Goal: Task Accomplishment & Management: Manage account settings

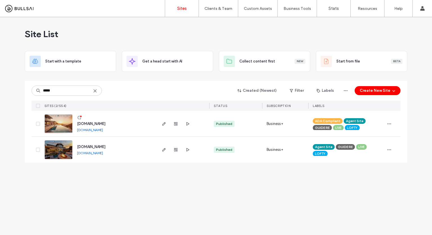
type input "*****"
click at [62, 124] on img at bounding box center [59, 134] width 28 height 38
click at [56, 153] on img at bounding box center [59, 159] width 28 height 38
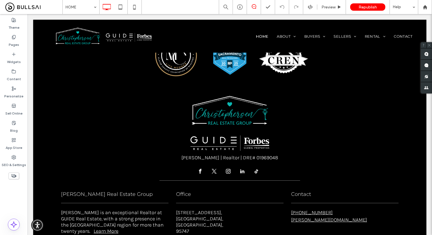
scroll to position [1704, 0]
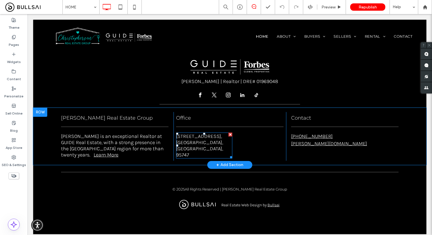
click at [214, 138] on p "1960 Blue Oaks Blvd, Suite 180," at bounding box center [204, 136] width 56 height 6
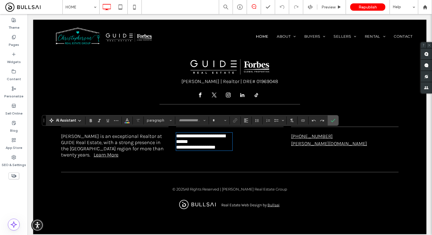
type input "*****"
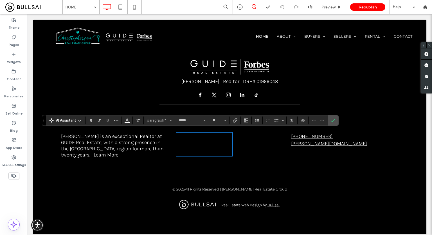
scroll to position [0, 0]
type input "**"
click at [218, 142] on p "**********" at bounding box center [204, 138] width 56 height 11
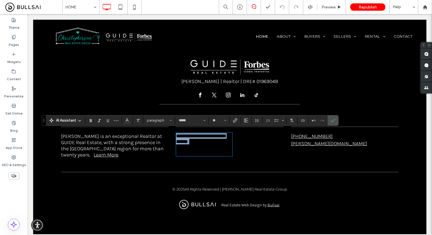
click at [218, 142] on p "**********" at bounding box center [204, 138] width 56 height 11
drag, startPoint x: 222, startPoint y: 153, endPoint x: 164, endPoint y: 139, distance: 59.8
click at [164, 139] on div "**********" at bounding box center [230, 136] width 338 height 49
click at [189, 138] on span "**********" at bounding box center [200, 138] width 49 height 11
click at [331, 117] on span "Confirm" at bounding box center [332, 120] width 3 height 10
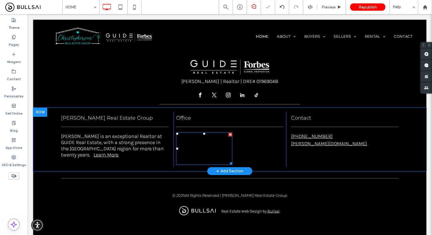
click at [224, 146] on p "Roseville, CA, 95747" at bounding box center [204, 148] width 56 height 19
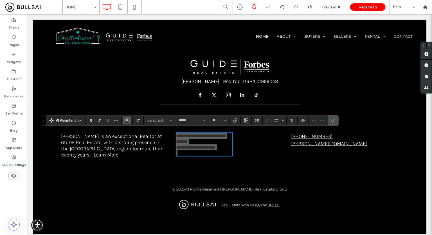
click at [129, 122] on span "Color" at bounding box center [127, 119] width 5 height 7
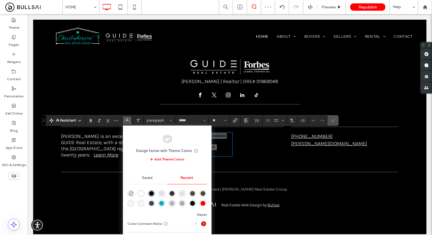
click at [138, 193] on div "rgba(255, 255, 255, 1)" at bounding box center [141, 193] width 7 height 7
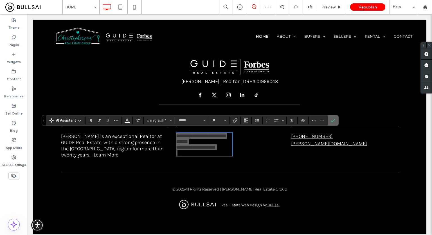
click at [331, 121] on icon "Confirm" at bounding box center [333, 120] width 5 height 5
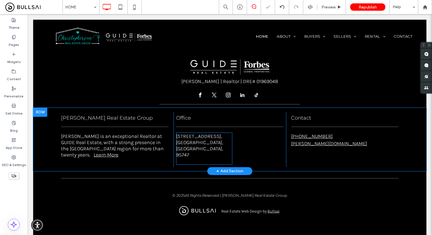
click at [222, 139] on p "1960 Blue Oaks Blvd, Suite 180," at bounding box center [204, 136] width 56 height 6
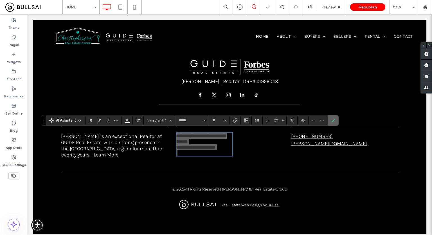
click at [333, 119] on icon "Confirm" at bounding box center [333, 120] width 5 height 5
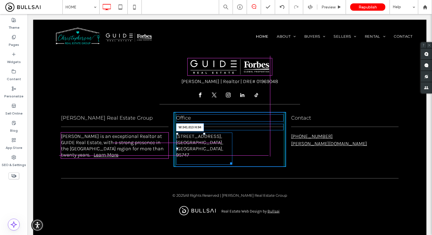
drag, startPoint x: 235, startPoint y: 153, endPoint x: 284, endPoint y: 162, distance: 50.0
click at [233, 160] on div at bounding box center [230, 162] width 4 height 4
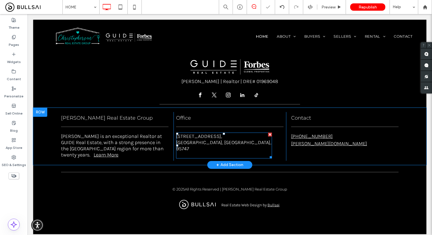
click at [248, 135] on p "1960 Blue Oaks Blvd, Suite 180," at bounding box center [224, 136] width 96 height 6
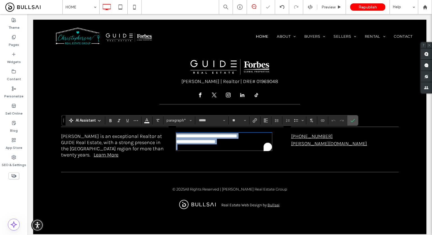
click at [248, 134] on p "**********" at bounding box center [224, 136] width 96 height 6
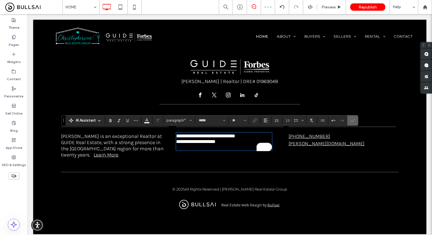
click at [354, 120] on icon "Confirm" at bounding box center [353, 120] width 5 height 5
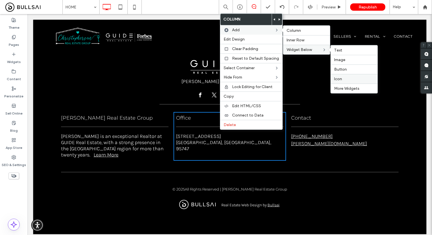
click at [342, 77] on label "Icon" at bounding box center [354, 79] width 40 height 5
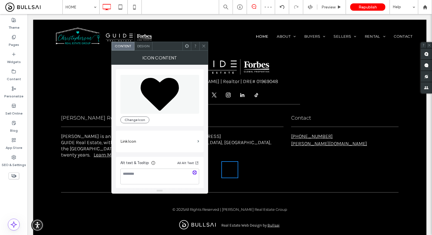
click at [160, 142] on label "Link Icon" at bounding box center [157, 141] width 75 height 10
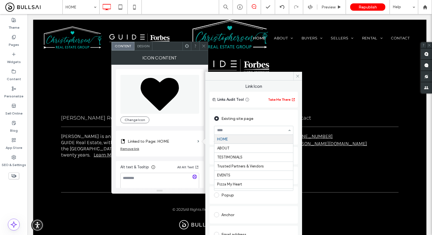
click at [184, 119] on div "Change Icon" at bounding box center [159, 120] width 79 height 7
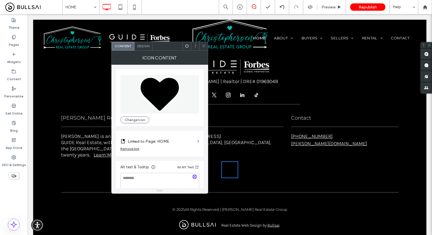
click at [134, 149] on div "Remove link" at bounding box center [129, 149] width 19 height 4
click at [140, 120] on button "Change Icon" at bounding box center [134, 120] width 29 height 7
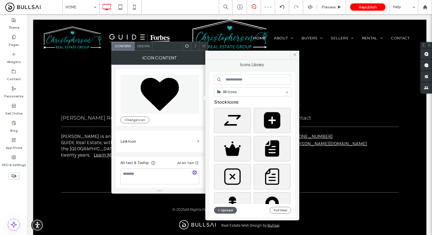
click at [239, 81] on input at bounding box center [252, 80] width 77 height 10
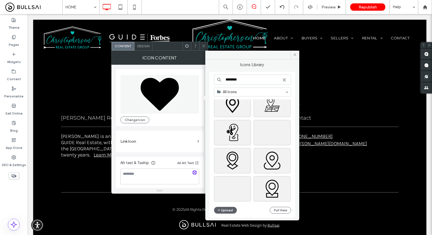
scroll to position [394, 0]
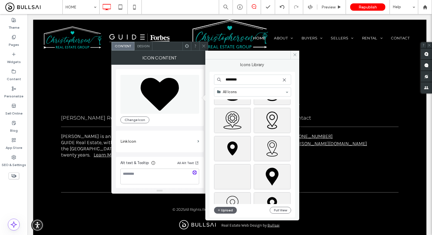
type input "********"
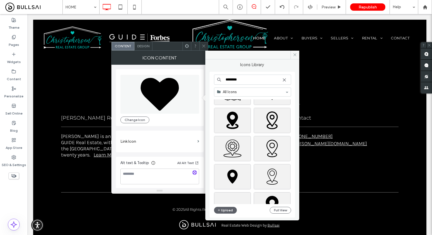
click at [252, 150] on div at bounding box center [254, 150] width 81 height 28
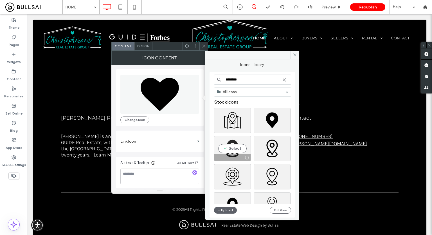
click at [244, 148] on div "Select" at bounding box center [232, 148] width 37 height 25
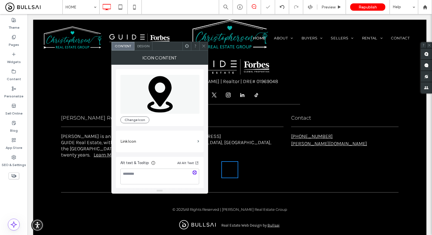
click at [141, 44] on span "Design" at bounding box center [143, 46] width 12 height 4
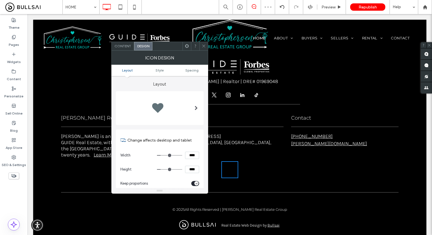
scroll to position [113, 0]
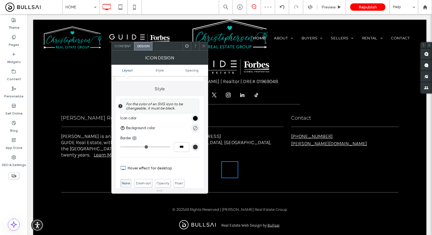
click at [194, 120] on div "rgb(0, 0, 0)" at bounding box center [195, 118] width 5 height 5
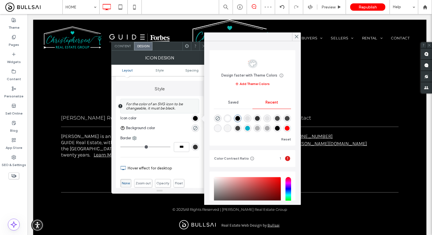
click at [228, 117] on div "rgba(255, 255, 255, 1)" at bounding box center [227, 118] width 5 height 5
type input "*******"
click at [202, 43] on span at bounding box center [204, 46] width 4 height 8
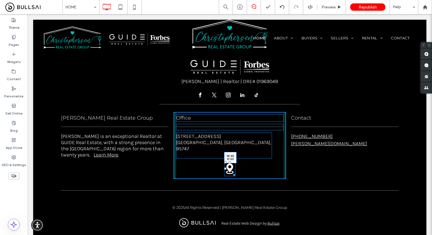
drag, startPoint x: 235, startPoint y: 167, endPoint x: 261, endPoint y: 178, distance: 27.3
click at [233, 172] on div at bounding box center [233, 174] width 4 height 4
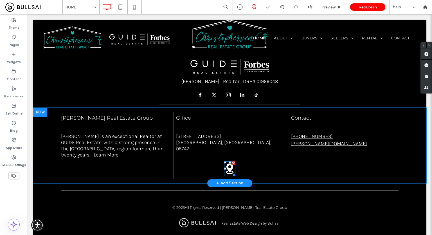
click at [231, 161] on icon at bounding box center [229, 168] width 11 height 15
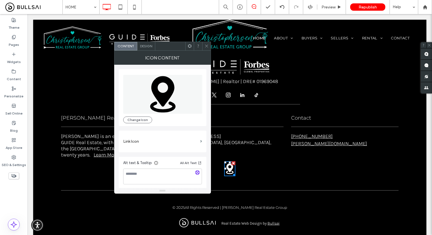
click at [161, 94] on icon at bounding box center [162, 94] width 25 height 36
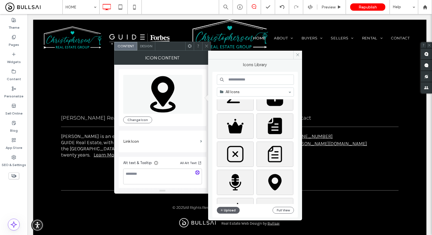
scroll to position [56, 0]
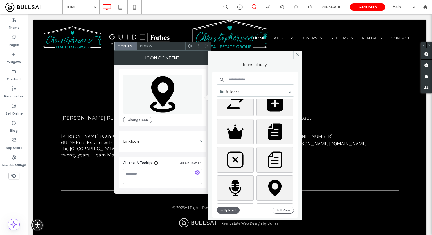
click at [252, 82] on input at bounding box center [255, 80] width 77 height 10
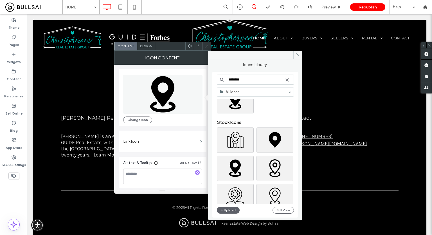
scroll to position [28, 0]
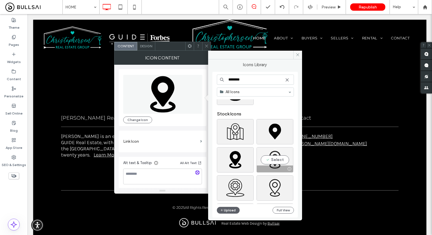
type input "********"
click at [274, 159] on div "Select" at bounding box center [275, 159] width 37 height 25
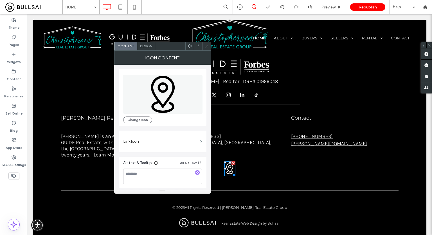
click at [209, 49] on div at bounding box center [206, 46] width 8 height 8
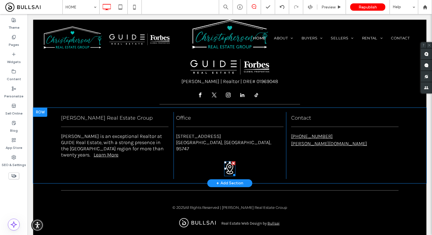
click at [227, 161] on icon at bounding box center [229, 168] width 11 height 15
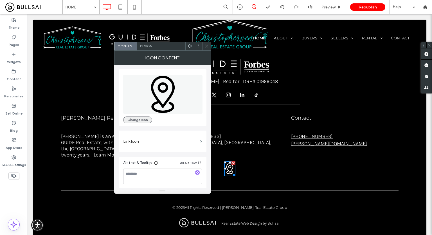
click at [139, 121] on button "Change Icon" at bounding box center [137, 120] width 29 height 7
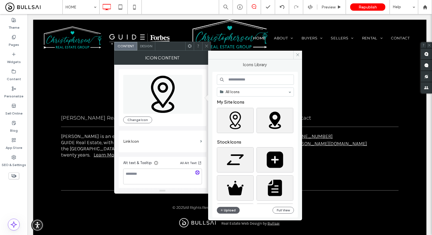
click at [248, 82] on input at bounding box center [255, 80] width 77 height 10
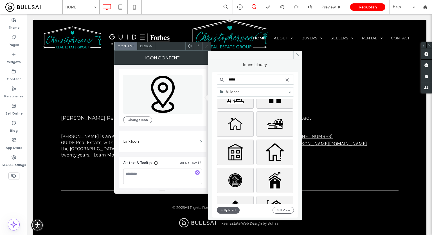
scroll to position [113, 0]
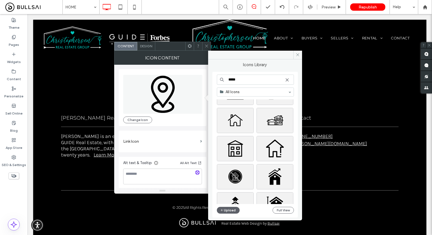
drag, startPoint x: 239, startPoint y: 118, endPoint x: 214, endPoint y: 120, distance: 24.8
click at [257, 78] on input "*****" at bounding box center [255, 80] width 77 height 10
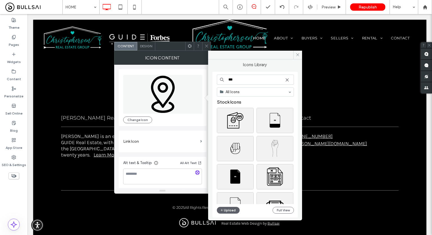
type input "***"
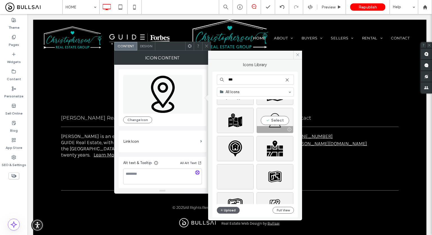
click at [274, 119] on div "Select" at bounding box center [275, 120] width 37 height 25
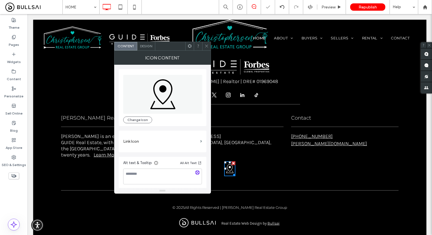
click at [207, 47] on icon at bounding box center [207, 46] width 4 height 4
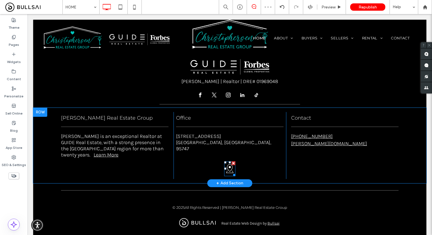
click at [229, 161] on icon at bounding box center [229, 168] width 11 height 15
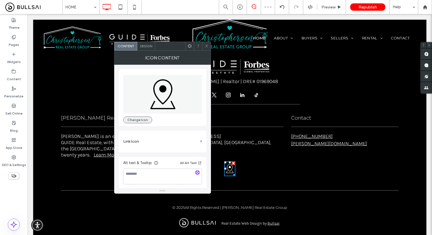
click at [128, 117] on button "Change Icon" at bounding box center [137, 120] width 29 height 7
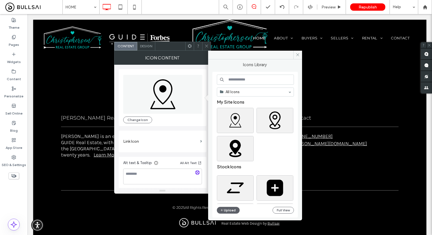
click at [246, 79] on input at bounding box center [255, 80] width 77 height 10
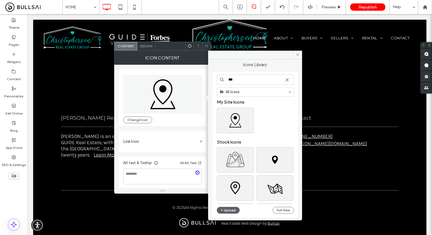
scroll to position [28, 0]
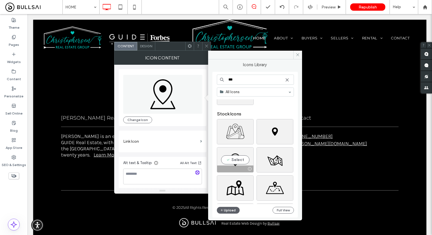
type input "***"
click at [237, 164] on div "Select" at bounding box center [235, 159] width 37 height 25
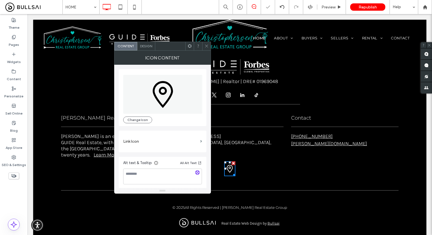
click at [210, 47] on div at bounding box center [206, 46] width 8 height 8
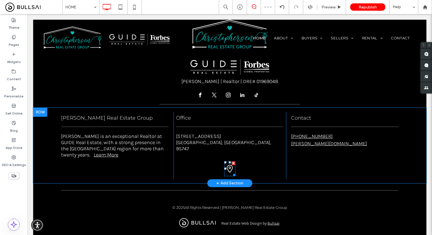
click at [229, 161] on icon at bounding box center [229, 168] width 11 height 15
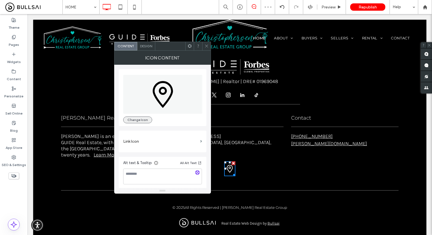
click at [137, 122] on button "Change Icon" at bounding box center [137, 120] width 29 height 7
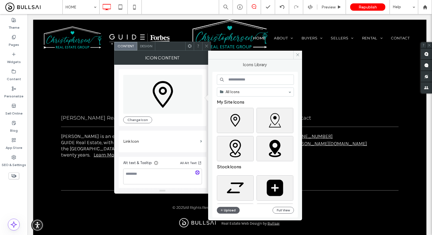
click at [255, 82] on input at bounding box center [255, 80] width 77 height 10
type input "***"
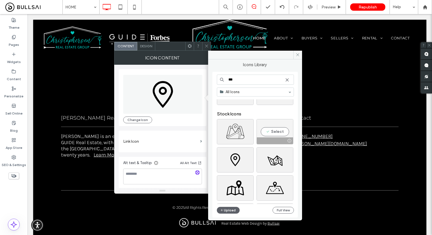
scroll to position [56, 0]
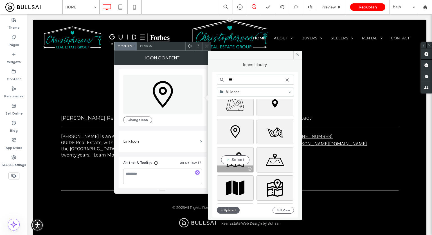
click at [239, 153] on div "Select" at bounding box center [235, 159] width 37 height 25
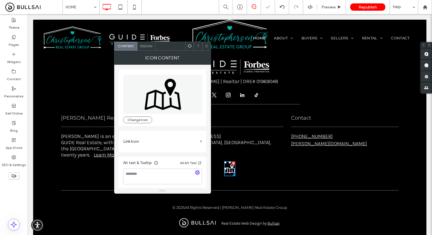
click at [175, 81] on icon at bounding box center [162, 94] width 79 height 39
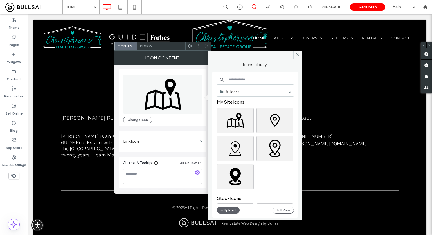
click at [245, 79] on input at bounding box center [255, 80] width 77 height 10
type input "***"
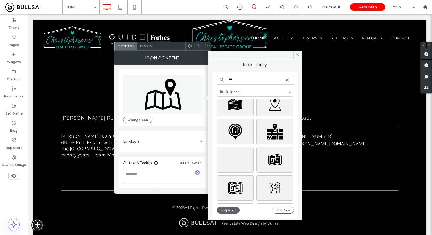
scroll to position [1, 0]
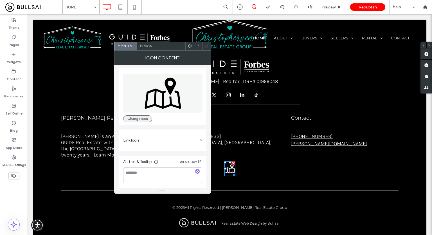
click at [148, 120] on button "Change Icon" at bounding box center [137, 118] width 29 height 7
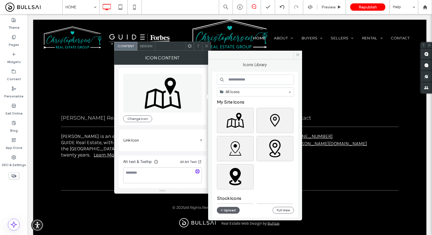
click at [256, 83] on input at bounding box center [255, 80] width 77 height 10
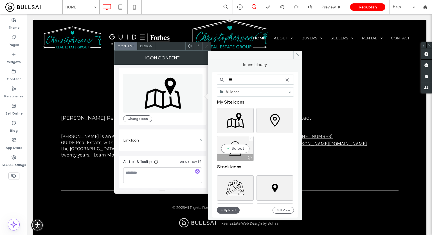
type input "***"
click at [239, 151] on div "Select" at bounding box center [235, 148] width 37 height 25
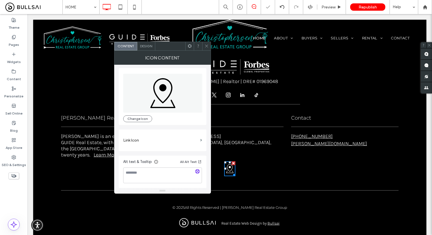
click at [206, 48] on span at bounding box center [207, 46] width 4 height 8
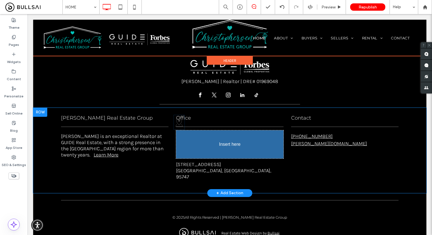
drag, startPoint x: 229, startPoint y: 162, endPoint x: 222, endPoint y: 143, distance: 19.9
drag, startPoint x: 228, startPoint y: 141, endPoint x: 218, endPoint y: 155, distance: 17.3
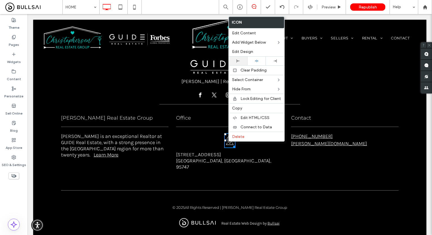
click at [241, 58] on div at bounding box center [238, 61] width 19 height 9
click at [206, 134] on div "Office 1960 Blue Oaks Blvd, Suite 180 Roseville, CA, 95747 Click To Paste" at bounding box center [230, 145] width 113 height 67
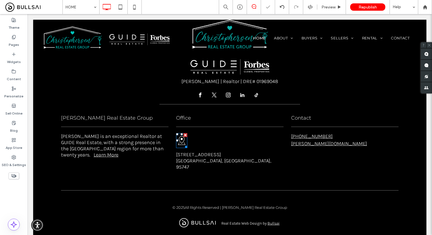
click at [206, 134] on div "Office 1960 Blue Oaks Blvd, Suite 180 Roseville, CA, 95747 Click To Paste" at bounding box center [230, 145] width 113 height 67
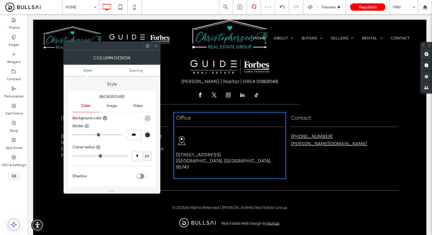
click at [158, 44] on icon at bounding box center [156, 46] width 4 height 4
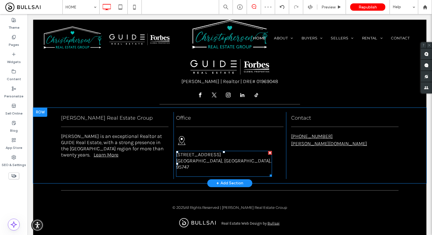
click at [218, 151] on span "1960 Blue Oaks Blvd, Suite 180" at bounding box center [198, 154] width 45 height 6
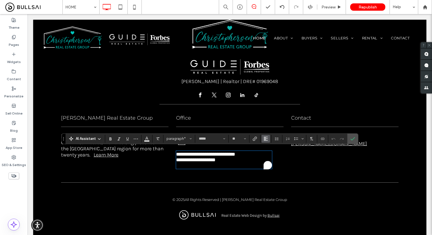
click at [265, 140] on icon "Alignment" at bounding box center [266, 139] width 5 height 5
click at [272, 153] on label "ui.textEditor.alignment.center" at bounding box center [272, 156] width 20 height 8
click at [244, 157] on p "**********" at bounding box center [224, 160] width 96 height 6
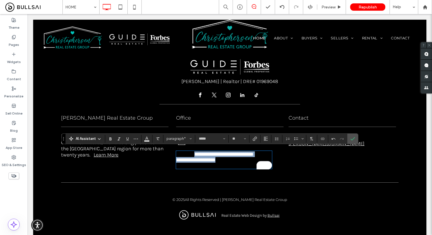
drag, startPoint x: 236, startPoint y: 157, endPoint x: 177, endPoint y: 147, distance: 60.3
click at [177, 147] on div "**********" at bounding box center [230, 141] width 113 height 59
click at [266, 140] on icon "Alignment" at bounding box center [266, 139] width 5 height 5
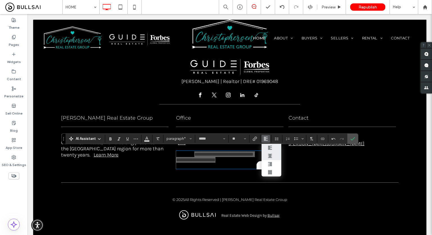
drag, startPoint x: 273, startPoint y: 153, endPoint x: 246, endPoint y: 140, distance: 30.3
click at [273, 154] on div "ui.textEditor.alignment.center" at bounding box center [271, 156] width 7 height 5
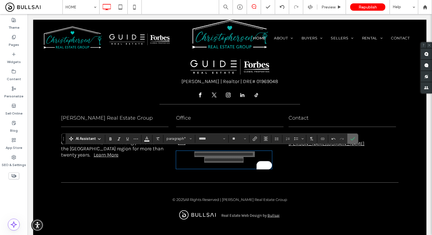
click at [356, 137] on section at bounding box center [353, 139] width 11 height 10
click at [355, 138] on label "Confirm" at bounding box center [353, 139] width 8 height 10
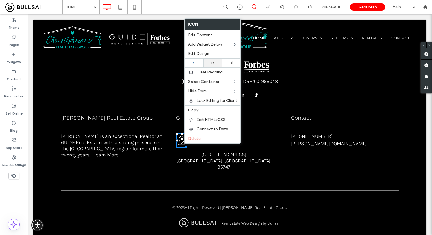
click at [213, 62] on use at bounding box center [213, 63] width 4 height 3
click at [268, 144] on div "Office 1960 Blue Oaks Blvd, Suite 180 Roseville, CA, 95747 Click To Paste" at bounding box center [230, 145] width 113 height 67
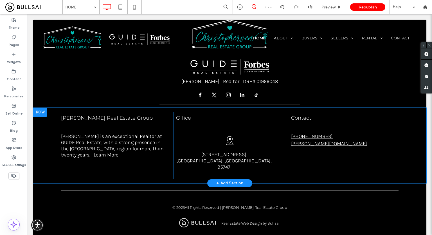
click at [235, 120] on div "Office 1960 Blue Oaks Blvd, Suite 180 Roseville, CA, 95747 Click To Paste" at bounding box center [230, 145] width 113 height 67
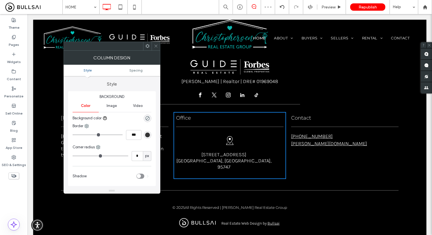
click at [270, 150] on div "Office 1960 Blue Oaks Blvd, Suite 180 Roseville, CA, 95747 Click To Paste" at bounding box center [230, 145] width 113 height 67
click at [153, 47] on div at bounding box center [156, 46] width 8 height 8
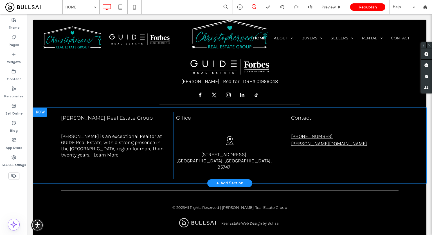
click at [271, 155] on div "Office 1960 Blue Oaks Blvd, Suite 180 Roseville, CA, 95747 Click To Paste" at bounding box center [230, 145] width 113 height 67
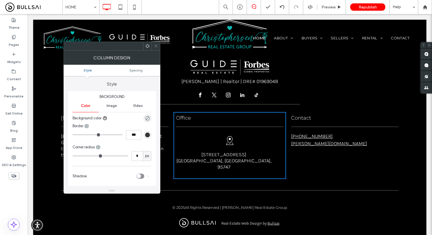
click at [156, 47] on icon at bounding box center [156, 46] width 4 height 4
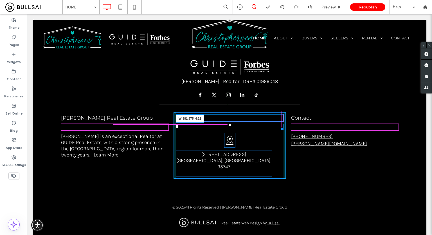
drag, startPoint x: 281, startPoint y: 127, endPoint x: 306, endPoint y: 142, distance: 29.2
click at [288, 128] on div "Christophersen Real Estate Group Jenny is an exceptional Realtor at GUIDE Real …" at bounding box center [230, 145] width 338 height 67
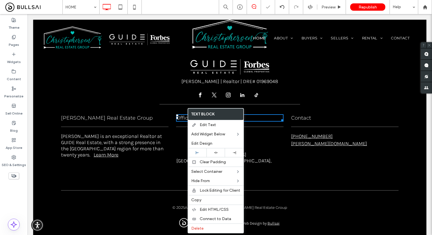
click at [180, 115] on span "Office" at bounding box center [183, 118] width 15 height 6
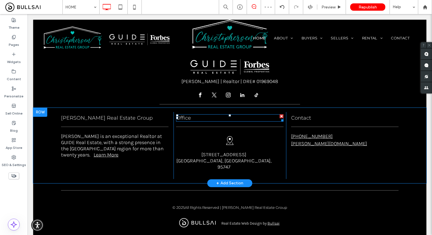
click at [180, 115] on span "Office" at bounding box center [183, 118] width 15 height 6
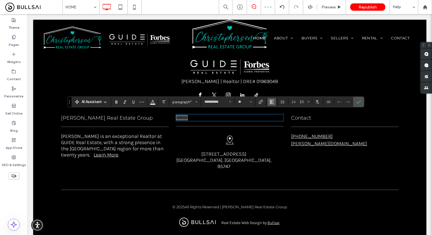
click at [268, 103] on button "Alignment" at bounding box center [272, 102] width 8 height 8
drag, startPoint x: 284, startPoint y: 123, endPoint x: 284, endPoint y: 119, distance: 4.2
click at [284, 119] on section at bounding box center [278, 123] width 20 height 33
click at [284, 119] on label "ui.textEditor.alignment.center" at bounding box center [278, 119] width 20 height 8
click at [357, 98] on span "Confirm" at bounding box center [358, 102] width 3 height 10
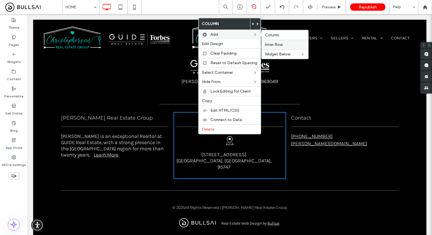
click at [285, 45] on label "Inner Row" at bounding box center [285, 44] width 40 height 5
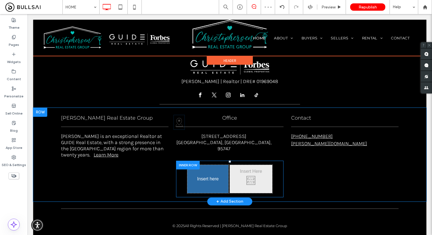
drag, startPoint x: 204, startPoint y: 184, endPoint x: 243, endPoint y: 183, distance: 38.6
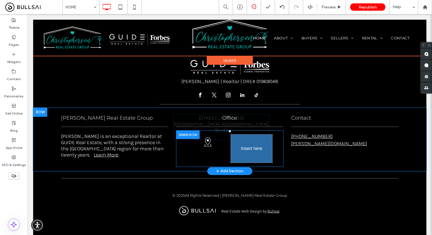
drag, startPoint x: 218, startPoint y: 135, endPoint x: 278, endPoint y: 168, distance: 67.4
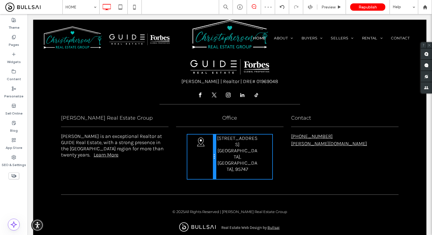
drag, startPoint x: 227, startPoint y: 142, endPoint x: 204, endPoint y: 142, distance: 23.1
click at [204, 142] on div "Click To Paste Click To Paste" at bounding box center [201, 157] width 28 height 44
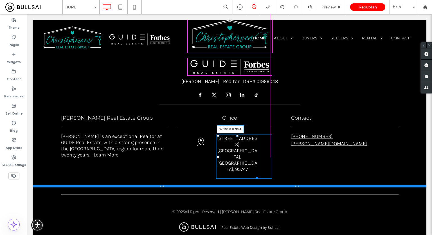
drag, startPoint x: 254, startPoint y: 163, endPoint x: 278, endPoint y: 164, distance: 23.4
click at [278, 164] on div "Christophersen Real Estate Group Jenny is an exceptional Realtor at GUIDE Real …" at bounding box center [230, 148] width 394 height 80
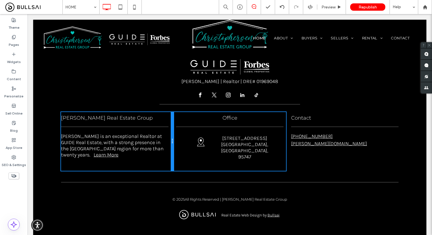
drag, startPoint x: 171, startPoint y: 131, endPoint x: 170, endPoint y: 136, distance: 4.9
click at [171, 136] on div at bounding box center [172, 141] width 3 height 59
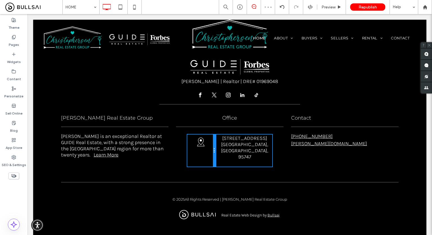
drag, startPoint x: 213, startPoint y: 146, endPoint x: 188, endPoint y: 144, distance: 25.4
click at [188, 144] on div "Click To Paste Click To Paste" at bounding box center [201, 151] width 28 height 32
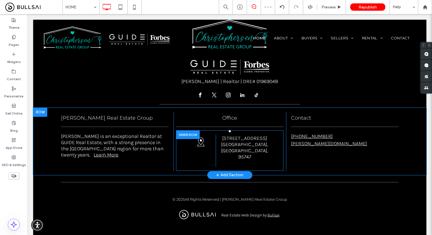
click at [179, 143] on div "Click To Paste Click To Paste Click To Paste Click To Paste 1960 Blue Oaks Blvd…" at bounding box center [230, 150] width 108 height 41
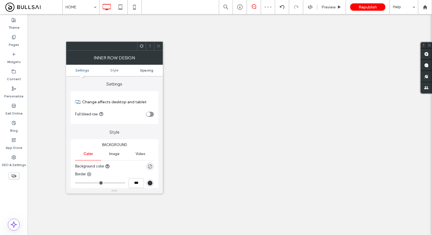
click at [144, 69] on span "Spacing" at bounding box center [146, 70] width 13 height 4
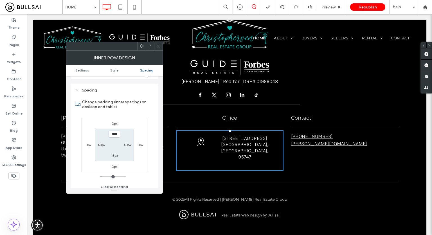
scroll to position [158, 0]
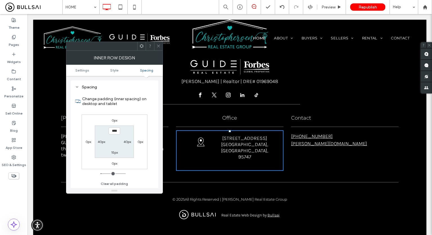
click at [102, 143] on label "40px" at bounding box center [102, 142] width 8 height 4
type input "**"
type input "*"
type input "***"
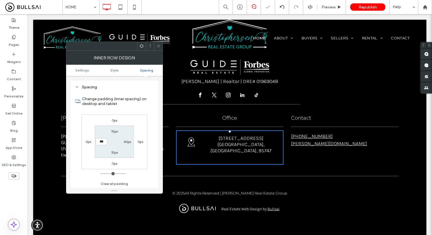
click at [124, 143] on label "40px" at bounding box center [128, 142] width 8 height 4
type input "**"
type input "*"
type input "***"
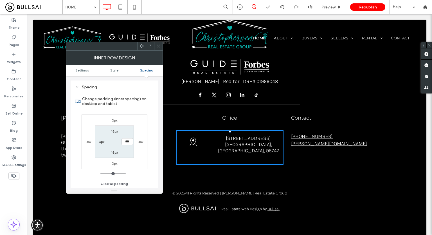
click at [159, 47] on icon at bounding box center [159, 46] width 4 height 4
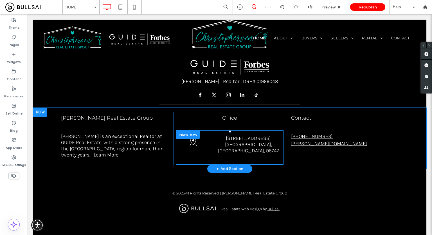
click at [212, 138] on div "Click To Paste Click To Paste 1960 Blue Oaks Blvd, Suite 180 Roseville, CA, 957…" at bounding box center [248, 148] width 72 height 26
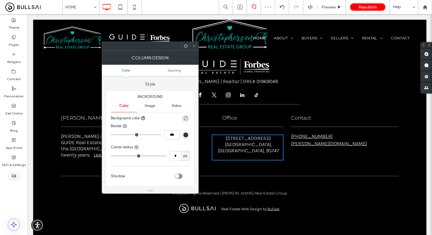
click at [191, 49] on div at bounding box center [194, 46] width 8 height 8
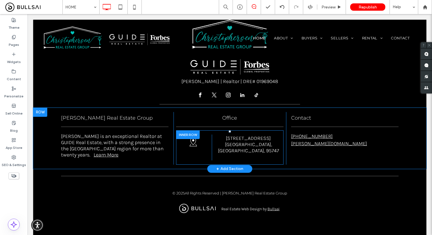
drag, startPoint x: 210, startPoint y: 138, endPoint x: 200, endPoint y: 138, distance: 9.6
click at [200, 138] on div "Click To Paste Click To Paste Click To Paste Click To Paste 1960 Blue Oaks Blvd…" at bounding box center [230, 148] width 108 height 26
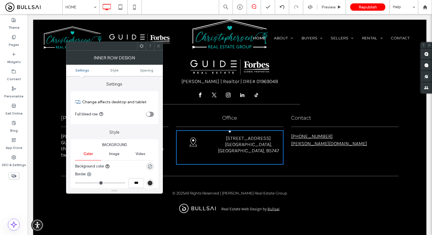
click at [158, 45] on icon at bounding box center [159, 46] width 4 height 4
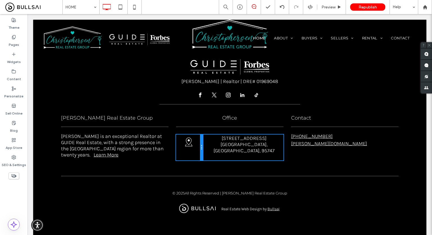
drag, startPoint x: 209, startPoint y: 138, endPoint x: 191, endPoint y: 138, distance: 17.5
click at [191, 138] on div "Click To Paste Click To Paste" at bounding box center [189, 148] width 27 height 26
click at [225, 138] on span "1960 Blue Oaks Blvd, Suite 180" at bounding box center [244, 138] width 45 height 6
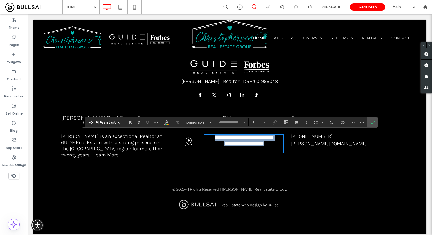
type input "*****"
type input "**"
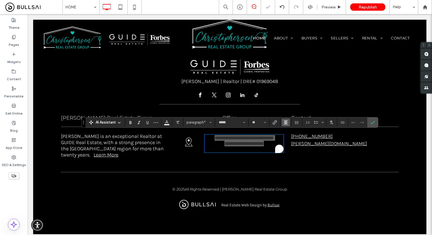
click at [284, 120] on span "Alignment" at bounding box center [286, 122] width 5 height 7
click at [289, 133] on icon "ui.textEditor.alignment.left" at bounding box center [290, 131] width 5 height 5
click at [373, 122] on icon "Confirm" at bounding box center [373, 122] width 5 height 5
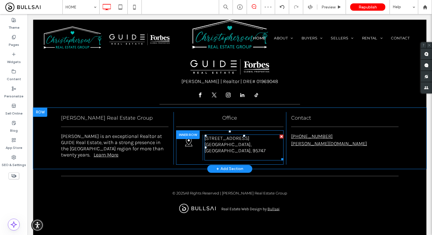
click at [242, 154] on p at bounding box center [244, 157] width 79 height 6
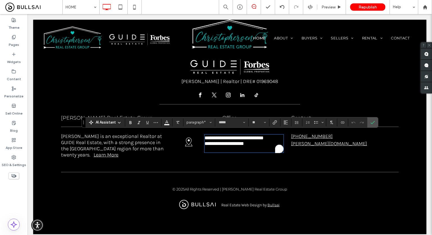
click at [234, 148] on p "To enrich screen reader interactions, please activate Accessibility in Grammarl…" at bounding box center [244, 149] width 79 height 6
click at [376, 122] on label "Confirm" at bounding box center [373, 122] width 8 height 10
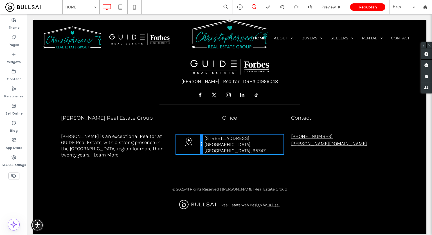
drag, startPoint x: 201, startPoint y: 140, endPoint x: 178, endPoint y: 142, distance: 23.2
click at [178, 142] on div "Click To Paste Click To Paste" at bounding box center [189, 145] width 27 height 20
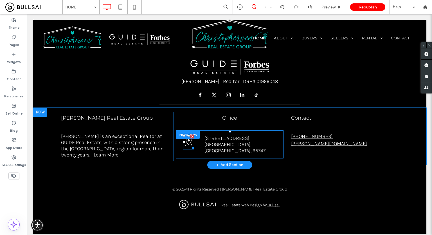
click at [191, 135] on div at bounding box center [193, 137] width 4 height 4
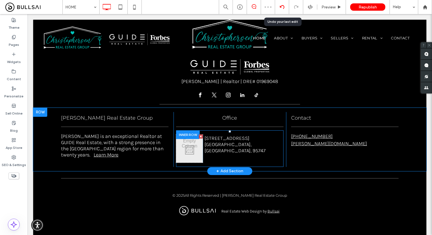
click at [283, 6] on icon at bounding box center [282, 7] width 5 height 5
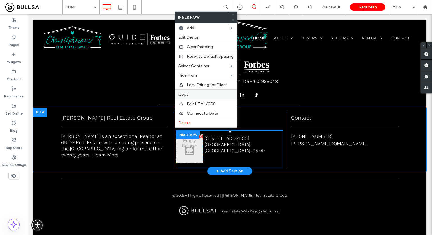
click at [191, 92] on label "Copy" at bounding box center [205, 94] width 55 height 5
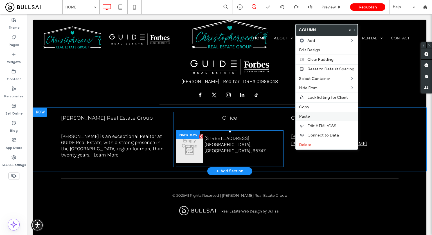
click at [310, 114] on label "Paste" at bounding box center [326, 116] width 55 height 5
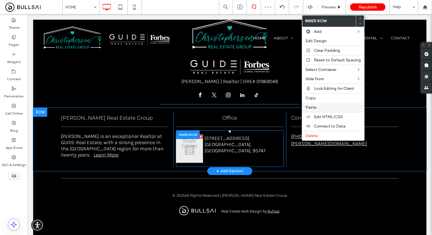
click at [311, 106] on span "Paste" at bounding box center [311, 107] width 11 height 5
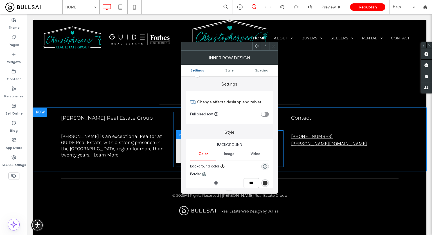
click at [274, 44] on icon at bounding box center [274, 46] width 4 height 4
drag, startPoint x: 272, startPoint y: 45, endPoint x: 276, endPoint y: 52, distance: 7.9
click at [272, 45] on icon at bounding box center [274, 46] width 4 height 4
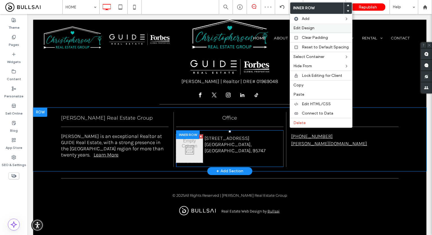
click at [311, 27] on span "Edit Design" at bounding box center [304, 28] width 21 height 5
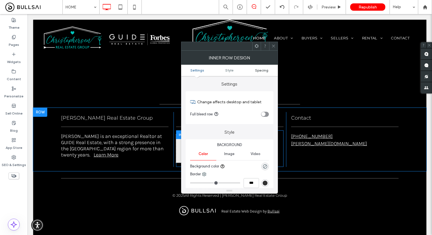
click at [261, 68] on span "Spacing" at bounding box center [261, 70] width 13 height 4
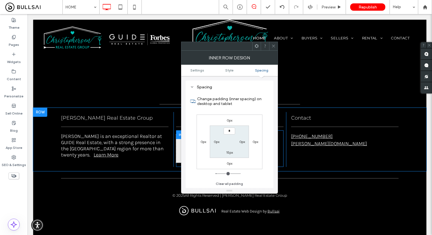
type input "***"
click at [228, 152] on label "15px" at bounding box center [229, 152] width 7 height 4
type input "**"
type input "*"
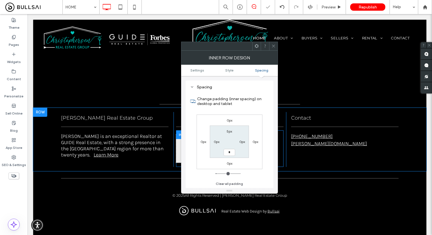
type input "***"
click at [276, 42] on div at bounding box center [273, 46] width 8 height 8
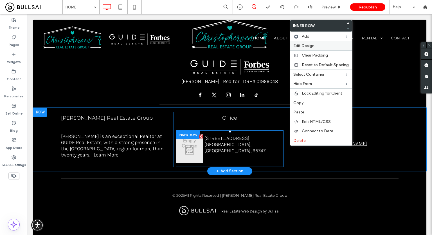
click at [301, 47] on span "Edit Design" at bounding box center [304, 45] width 21 height 5
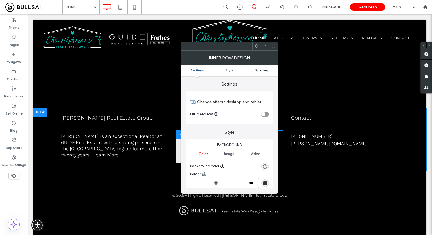
click at [259, 70] on span "Spacing" at bounding box center [261, 70] width 13 height 4
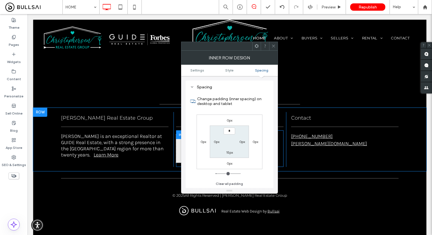
type input "***"
click at [230, 152] on label "15px" at bounding box center [229, 152] width 7 height 4
type input "**"
type input "*"
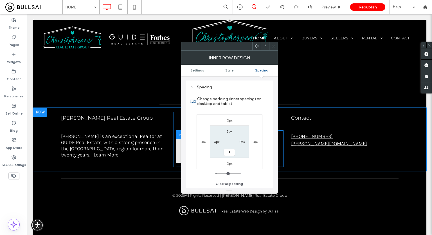
type input "***"
drag, startPoint x: 274, startPoint y: 47, endPoint x: 277, endPoint y: 48, distance: 2.9
click at [274, 46] on icon at bounding box center [274, 46] width 4 height 4
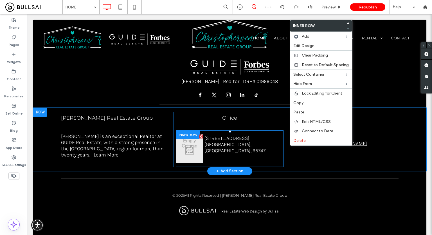
click at [347, 22] on icon at bounding box center [348, 23] width 2 height 2
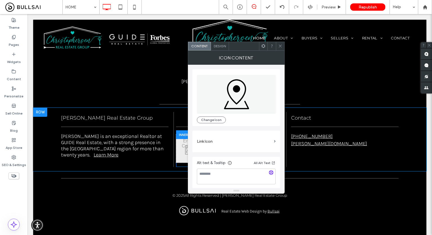
click at [236, 93] on icon at bounding box center [236, 94] width 79 height 39
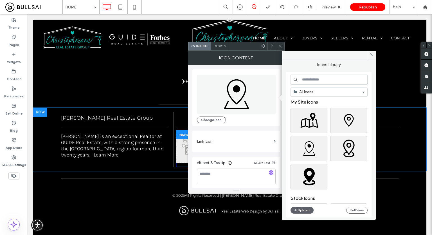
click at [313, 77] on input at bounding box center [329, 80] width 77 height 10
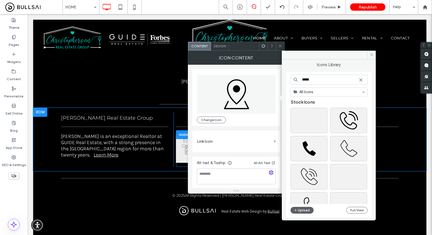
scroll to position [56, 0]
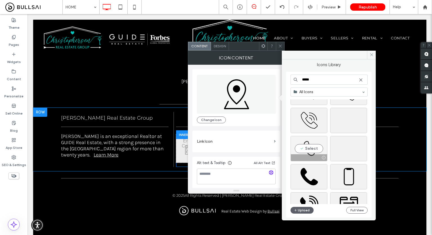
type input "*****"
click at [320, 148] on div "Select" at bounding box center [309, 148] width 37 height 25
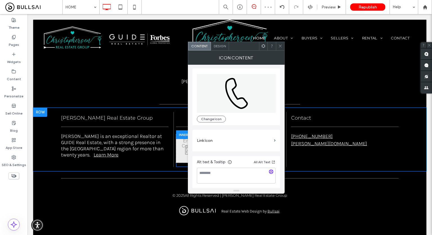
scroll to position [1, 0]
click at [219, 46] on span "Design" at bounding box center [220, 46] width 12 height 4
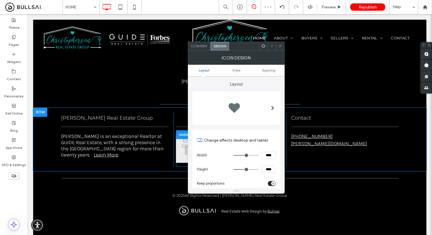
scroll to position [56, 0]
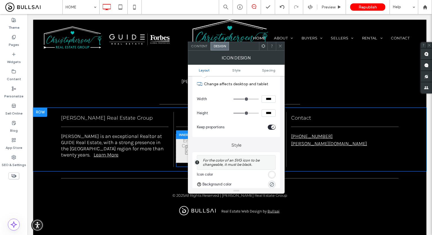
click at [267, 93] on section "Width ****" at bounding box center [236, 99] width 79 height 14
click at [267, 98] on input "****" at bounding box center [269, 98] width 14 height 7
type input "****"
type input "**"
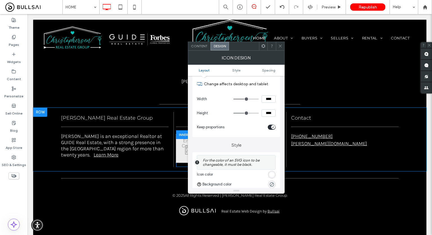
type input "******"
type input "****"
click at [283, 45] on div at bounding box center [280, 46] width 8 height 8
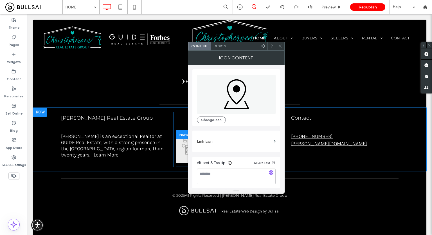
click at [219, 112] on icon at bounding box center [236, 94] width 79 height 39
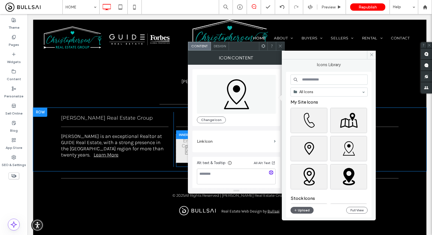
click at [314, 78] on input at bounding box center [329, 80] width 77 height 10
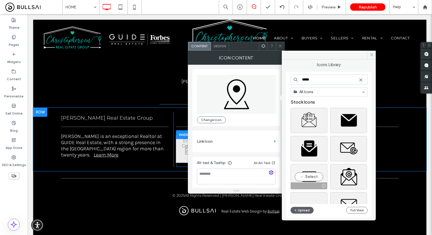
type input "*****"
click at [309, 168] on div "Select" at bounding box center [309, 176] width 37 height 25
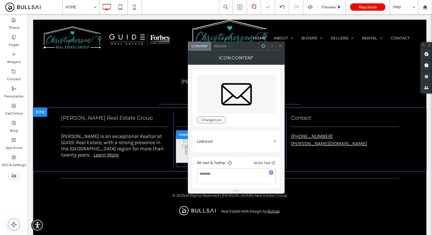
click at [281, 47] on icon at bounding box center [280, 46] width 4 height 4
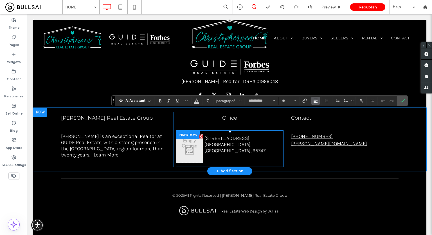
click at [316, 100] on icon "Alignment" at bounding box center [316, 101] width 5 height 5
click at [320, 117] on icon "ui.textEditor.alignment.center" at bounding box center [320, 118] width 5 height 5
click at [404, 99] on icon "Confirm" at bounding box center [403, 101] width 5 height 5
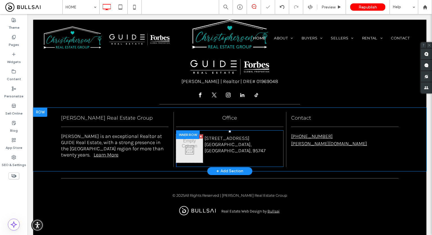
type input "**********"
type input "**"
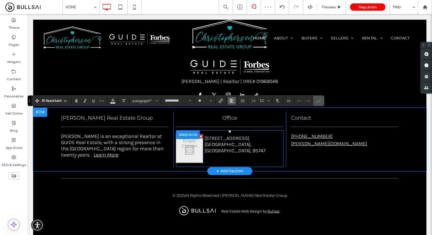
click at [234, 101] on button "Alignment" at bounding box center [232, 101] width 8 height 8
click at [235, 118] on use "ui.textEditor.alignment.center" at bounding box center [236, 118] width 4 height 4
click at [317, 102] on use "Confirm" at bounding box center [319, 100] width 5 height 3
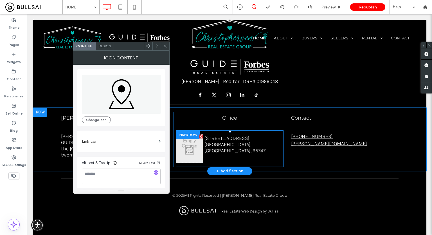
click at [167, 44] on icon at bounding box center [165, 46] width 4 height 4
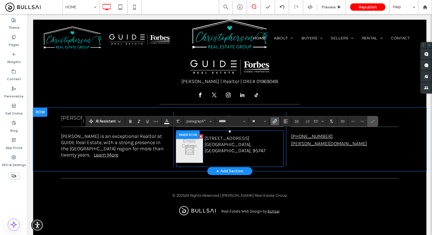
click at [275, 122] on icon "Link" at bounding box center [275, 121] width 5 height 5
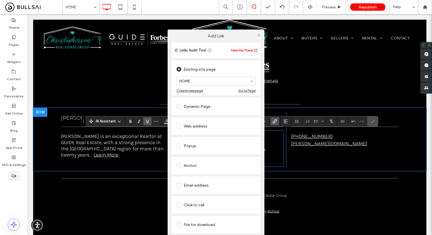
click at [199, 122] on div "Web address" at bounding box center [215, 126] width 79 height 9
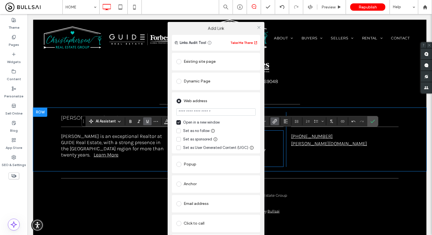
click at [204, 111] on input "url" at bounding box center [215, 111] width 79 height 7
paste input "**********"
type input "**********"
click at [259, 27] on icon at bounding box center [259, 27] width 4 height 4
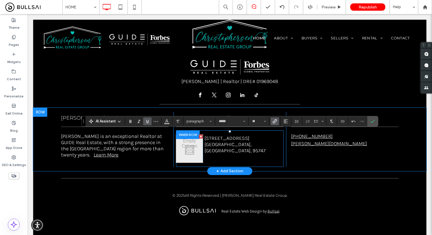
scroll to position [0, 0]
click at [149, 121] on icon "Underline" at bounding box center [147, 121] width 5 height 5
click at [171, 121] on section at bounding box center [167, 121] width 11 height 8
click at [169, 121] on button "Color" at bounding box center [167, 121] width 8 height 8
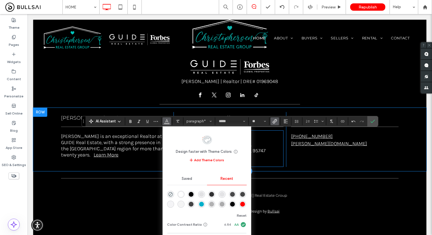
click at [180, 194] on div "rgba(255, 255, 255, 1)" at bounding box center [181, 194] width 5 height 5
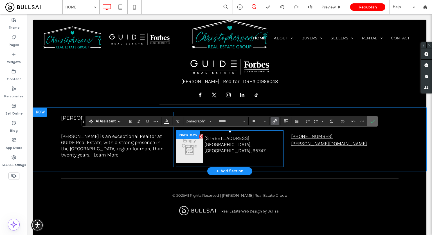
click at [373, 124] on span "Confirm" at bounding box center [373, 122] width 5 height 10
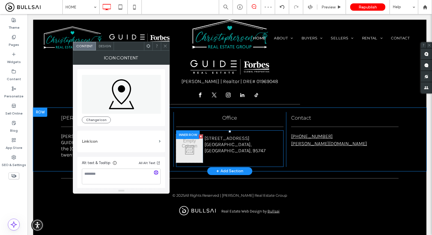
click at [114, 139] on label "Link Icon" at bounding box center [119, 141] width 75 height 10
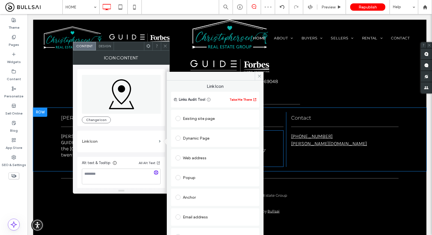
click at [187, 160] on div "Web address" at bounding box center [215, 157] width 79 height 9
paste input "**********"
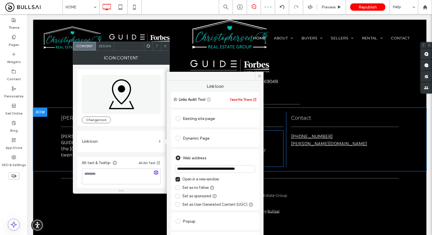
scroll to position [0, 14]
type input "**********"
click at [223, 149] on div "**********" at bounding box center [215, 209] width 88 height 200
click at [258, 74] on icon at bounding box center [260, 76] width 4 height 4
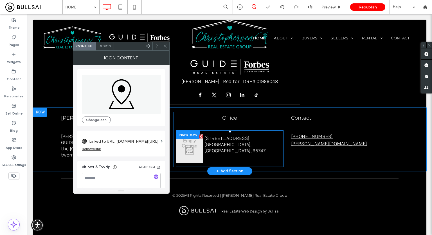
click at [166, 45] on icon at bounding box center [165, 46] width 4 height 4
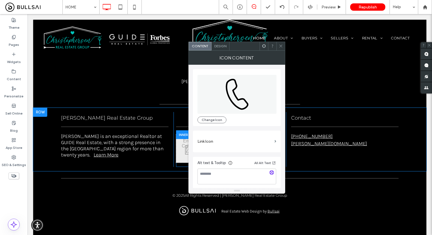
click at [209, 138] on label "Link Icon" at bounding box center [235, 141] width 75 height 10
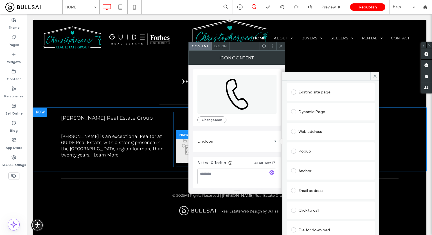
scroll to position [28, 0]
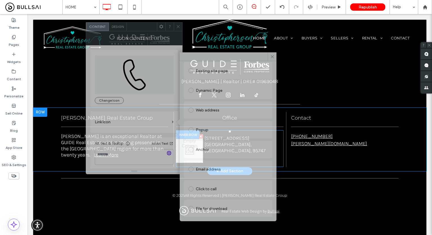
drag, startPoint x: 236, startPoint y: 44, endPoint x: 129, endPoint y: 22, distance: 109.6
click at [129, 23] on div at bounding box center [142, 27] width 30 height 8
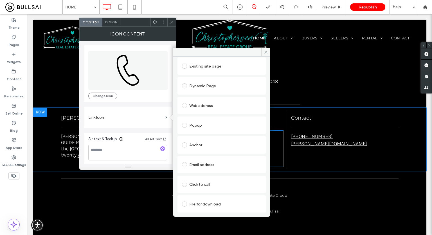
click at [199, 181] on div "Click to call" at bounding box center [221, 184] width 79 height 9
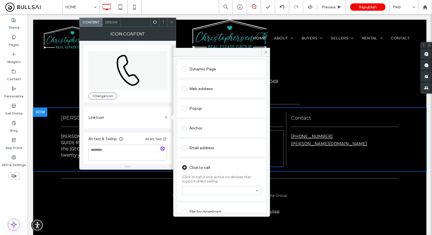
scroll to position [53, 0]
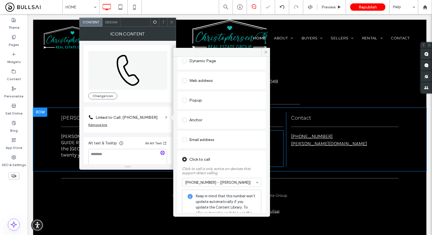
click at [171, 24] on span at bounding box center [172, 22] width 4 height 8
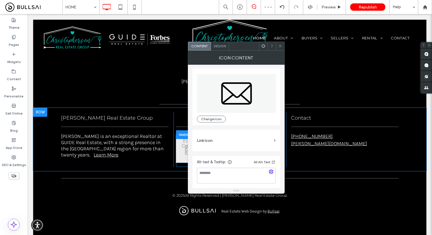
scroll to position [1, 0]
click at [229, 140] on label "Link Icon" at bounding box center [234, 140] width 75 height 10
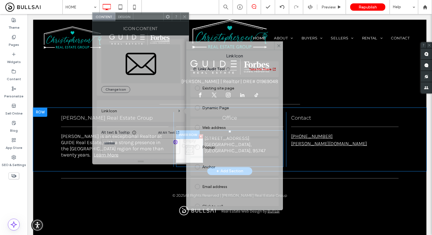
drag, startPoint x: 242, startPoint y: 48, endPoint x: 148, endPoint y: 41, distance: 94.0
click at [140, 15] on div at bounding box center [148, 17] width 30 height 8
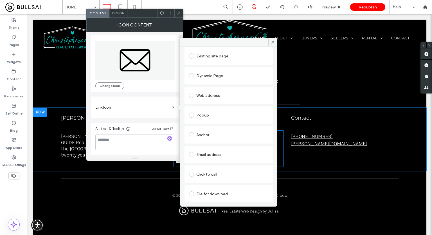
click at [207, 153] on div "Email address" at bounding box center [228, 154] width 79 height 9
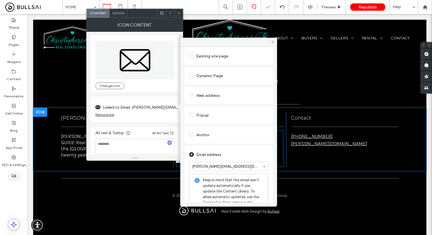
drag, startPoint x: 178, startPoint y: 17, endPoint x: 180, endPoint y: 30, distance: 12.7
click at [178, 18] on div "Content Design Link Icon Links Audit Tool Take Me There Existing site page Dyna…" at bounding box center [134, 85] width 97 height 152
click at [179, 10] on span at bounding box center [179, 13] width 4 height 8
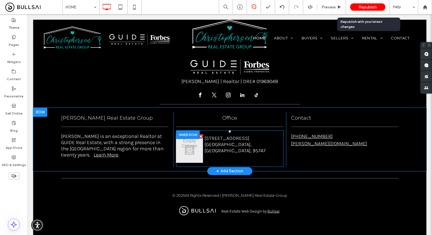
click at [365, 6] on span "Republish" at bounding box center [368, 7] width 18 height 5
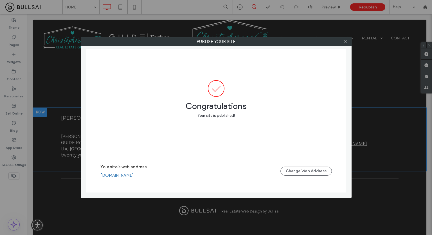
click at [346, 41] on icon at bounding box center [346, 41] width 4 height 4
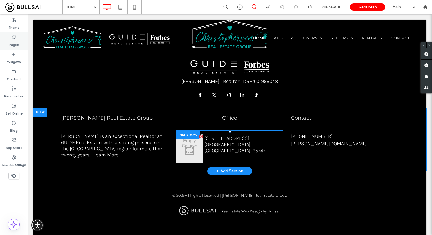
click at [16, 44] on label "Pages" at bounding box center [14, 43] width 10 height 8
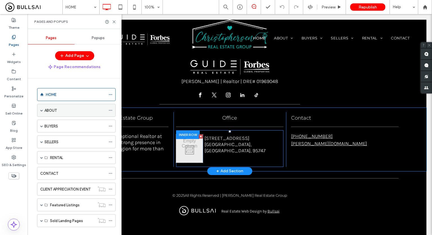
click at [110, 110] on icon at bounding box center [111, 110] width 4 height 4
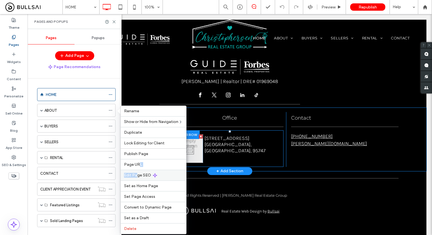
drag, startPoint x: 139, startPoint y: 165, endPoint x: 136, endPoint y: 174, distance: 9.4
click at [136, 174] on div "Rename Show or Hide from Navigation Duplicate Lock Editing for Client Publish P…" at bounding box center [153, 170] width 66 height 129
click at [136, 174] on span "Edit Page SEO" at bounding box center [137, 175] width 27 height 5
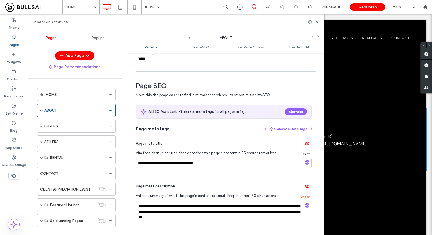
scroll to position [56, 0]
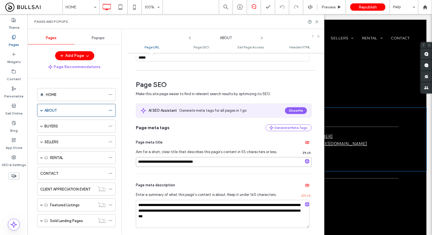
click at [145, 162] on input "**********" at bounding box center [224, 162] width 176 height 10
paste input
type input "**********"
click at [188, 176] on div "**********" at bounding box center [224, 204] width 176 height 61
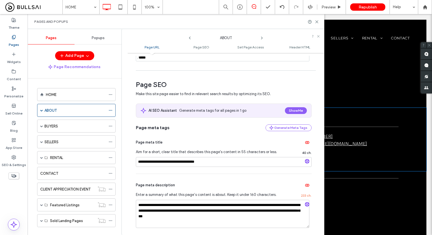
click at [262, 37] on icon at bounding box center [262, 38] width 5 height 5
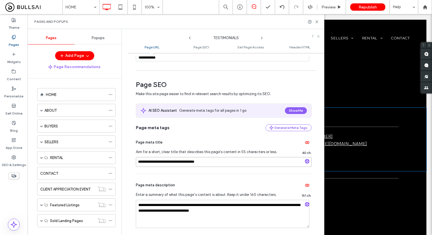
click at [146, 162] on input "**********" at bounding box center [224, 162] width 176 height 10
paste input
type input "**********"
click at [198, 125] on div "Page meta tags Generate Meta Tags" at bounding box center [224, 127] width 176 height 7
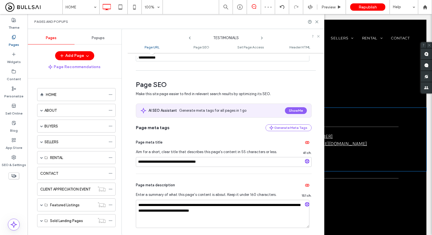
click at [263, 37] on icon at bounding box center [262, 38] width 5 height 5
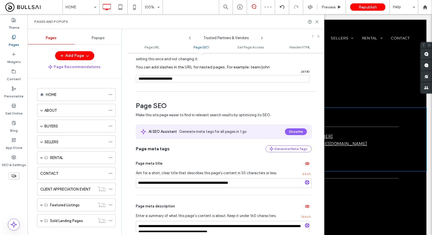
scroll to position [84, 0]
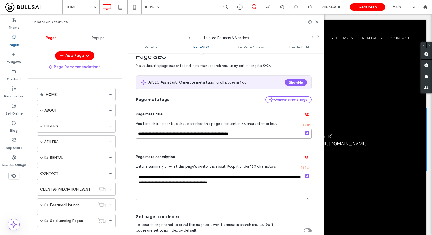
click at [203, 133] on input "**********" at bounding box center [224, 134] width 176 height 10
paste input
type input "**********"
click at [230, 105] on div "**********" at bounding box center [224, 124] width 176 height 43
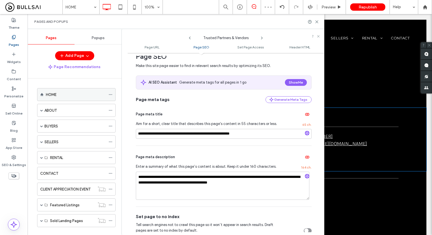
click at [109, 94] on icon at bounding box center [111, 95] width 4 height 4
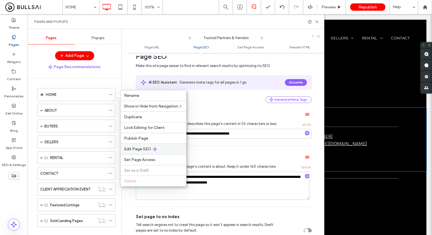
click at [144, 149] on span "Edit Page SEO" at bounding box center [137, 149] width 27 height 5
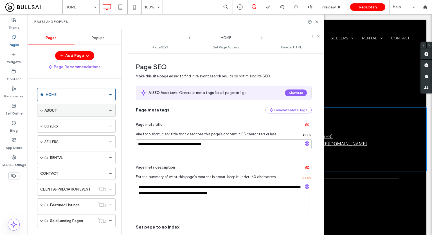
click at [41, 109] on span at bounding box center [41, 110] width 3 height 3
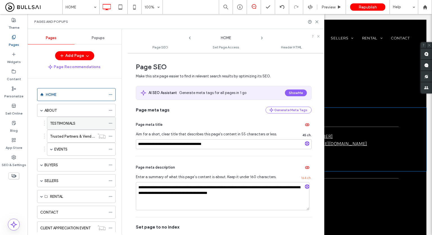
click at [109, 123] on icon at bounding box center [111, 123] width 4 height 4
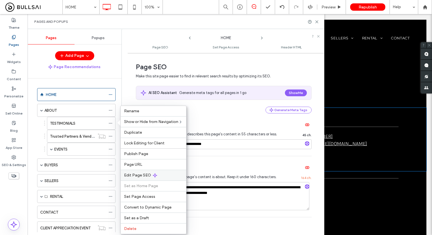
click at [142, 171] on div "Edit Page SEO" at bounding box center [154, 175] width 66 height 11
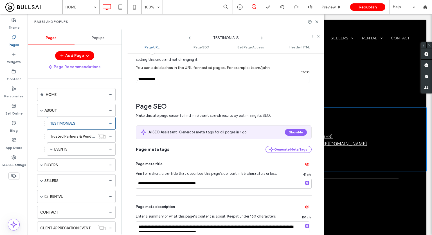
scroll to position [56, 0]
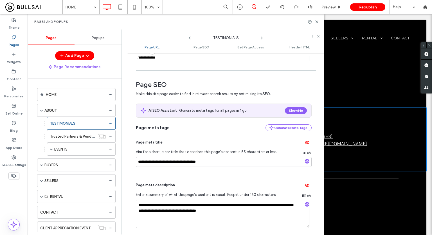
click at [262, 38] on icon at bounding box center [262, 38] width 5 height 5
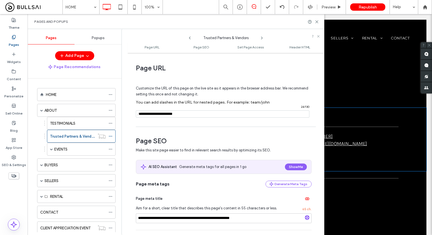
click at [262, 37] on use at bounding box center [261, 38] width 1 height 2
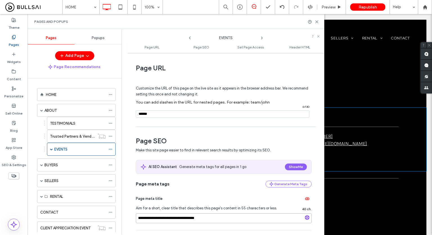
click at [160, 218] on input "**********" at bounding box center [224, 218] width 176 height 10
paste input
type input "**********"
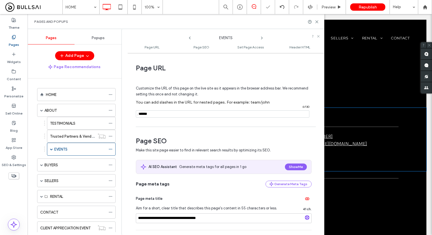
click at [263, 37] on icon at bounding box center [262, 38] width 5 height 5
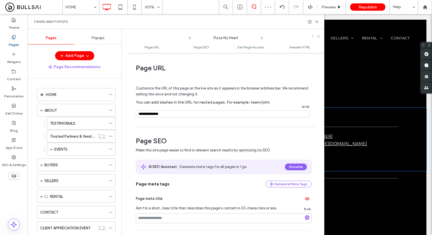
click at [261, 38] on icon at bounding box center [262, 38] width 5 height 5
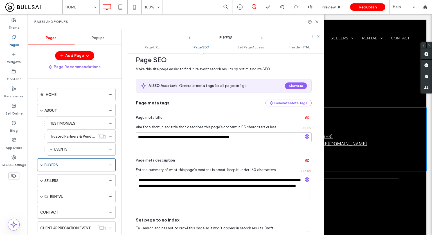
scroll to position [84, 0]
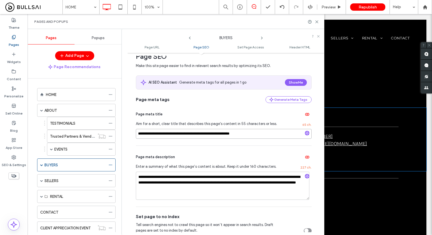
click at [144, 134] on input "**********" at bounding box center [224, 134] width 176 height 10
paste input
type input "**********"
drag, startPoint x: 166, startPoint y: 133, endPoint x: 90, endPoint y: 132, distance: 75.4
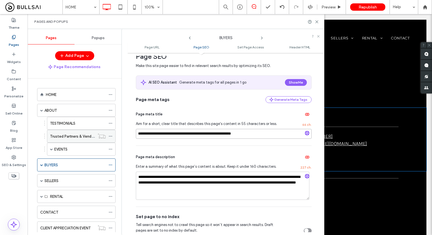
click at [79, 130] on div "Pages Popups Add Page Page Recommendations HOME ABOUT TESTIMONIALS Trusted Part…" at bounding box center [176, 132] width 297 height 206
click at [209, 103] on div "**********" at bounding box center [224, 124] width 176 height 43
click at [204, 176] on textarea "**********" at bounding box center [223, 186] width 174 height 28
paste textarea "*"
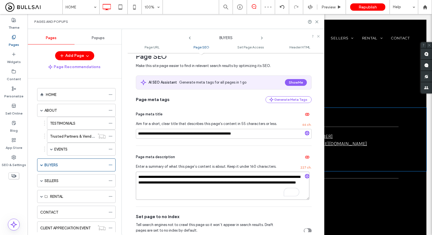
type textarea "**********"
drag, startPoint x: 198, startPoint y: 138, endPoint x: 197, endPoint y: 142, distance: 3.7
click at [198, 139] on div "**********" at bounding box center [224, 124] width 176 height 43
click at [197, 146] on div "**********" at bounding box center [224, 176] width 176 height 61
click at [263, 37] on icon at bounding box center [262, 38] width 5 height 5
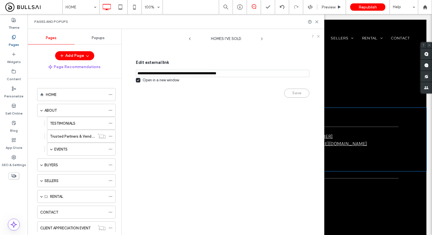
click at [262, 36] on span at bounding box center [262, 37] width 5 height 7
click at [261, 42] on div "HOMES I'VE SOLD" at bounding box center [226, 37] width 197 height 11
click at [261, 39] on icon at bounding box center [262, 39] width 5 height 5
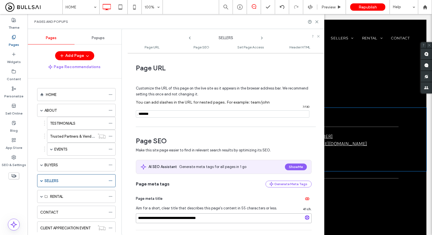
click at [163, 220] on input "**********" at bounding box center [224, 218] width 176 height 10
paste input "*"
type input "**********"
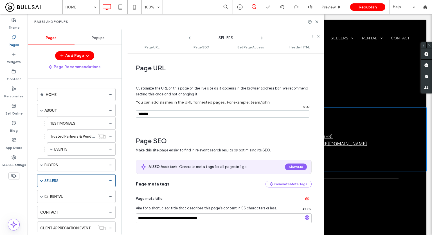
click at [261, 40] on icon at bounding box center [262, 38] width 5 height 5
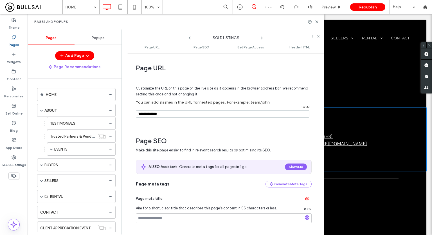
click at [261, 39] on icon at bounding box center [262, 38] width 5 height 5
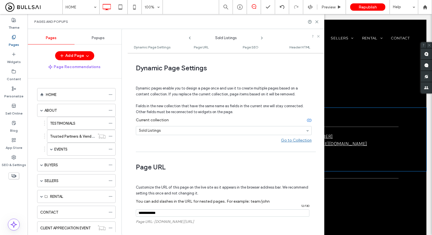
click at [261, 39] on icon at bounding box center [262, 38] width 5 height 5
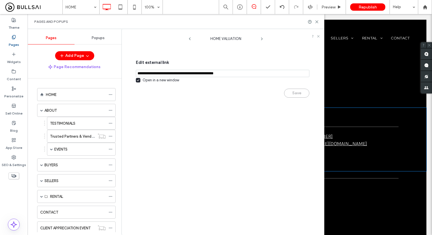
click at [261, 39] on icon at bounding box center [262, 39] width 5 height 5
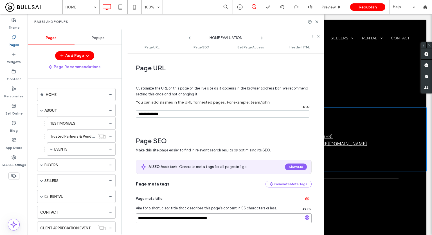
click at [176, 218] on input "**********" at bounding box center [224, 218] width 176 height 10
paste input "*"
type input "**********"
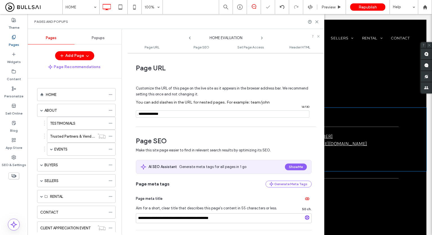
click at [261, 37] on icon at bounding box center [262, 38] width 5 height 5
click at [200, 214] on input "**********" at bounding box center [224, 218] width 176 height 10
paste input "*"
type input "**********"
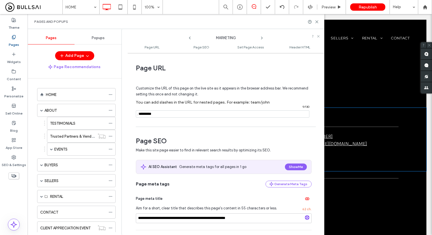
click at [231, 129] on div "**********" at bounding box center [226, 144] width 197 height 176
click at [261, 37] on icon at bounding box center [262, 38] width 5 height 5
click at [148, 219] on input "**********" at bounding box center [224, 218] width 176 height 10
paste input "*"
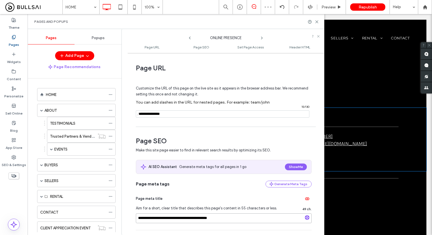
type input "**********"
click at [218, 137] on span "Page SEO" at bounding box center [224, 141] width 176 height 8
click at [262, 37] on icon at bounding box center [262, 38] width 5 height 5
click at [188, 220] on input "**********" at bounding box center [224, 218] width 176 height 10
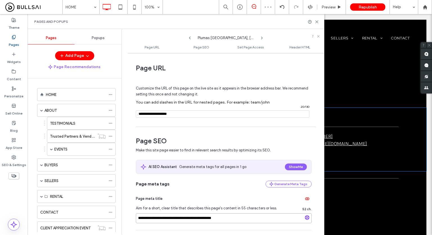
paste input "*"
type input "**********"
click at [231, 149] on span "Make this site page easier to find in relevant search results by optimizing its…" at bounding box center [220, 150] width 169 height 6
click at [262, 39] on icon at bounding box center [262, 38] width 5 height 5
click at [171, 216] on input "**********" at bounding box center [224, 218] width 176 height 10
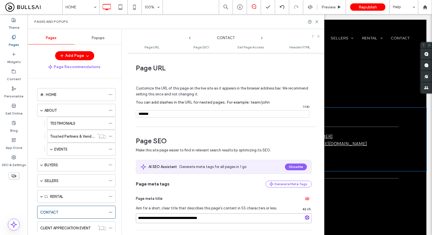
click at [171, 216] on input "**********" at bounding box center [224, 218] width 176 height 10
paste input "*"
type input "**********"
click at [262, 36] on icon at bounding box center [262, 38] width 5 height 5
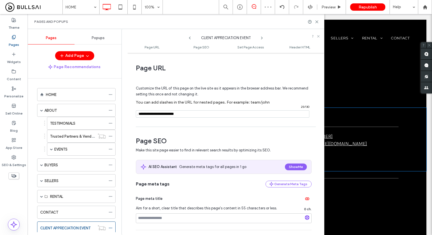
click at [262, 37] on use at bounding box center [261, 38] width 1 height 2
click at [262, 38] on use at bounding box center [261, 38] width 1 height 2
click at [261, 38] on icon at bounding box center [262, 38] width 5 height 5
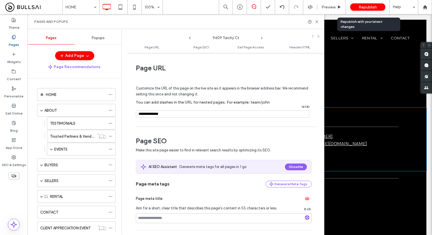
click at [367, 6] on span "Republish" at bounding box center [368, 7] width 18 height 5
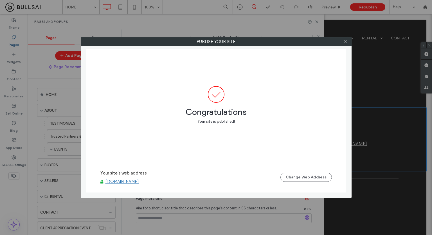
click at [347, 41] on icon at bounding box center [346, 41] width 4 height 4
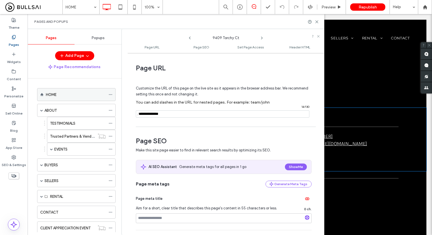
click at [111, 93] on icon at bounding box center [111, 95] width 4 height 4
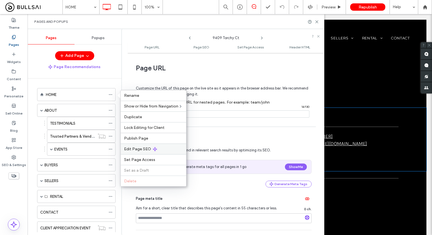
click at [145, 150] on span "Edit Page SEO" at bounding box center [137, 149] width 27 height 5
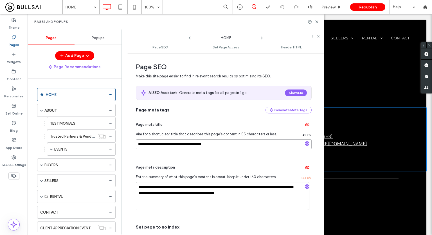
click at [202, 146] on input "**********" at bounding box center [224, 144] width 176 height 10
type input "**********"
click at [248, 117] on div "**********" at bounding box center [224, 134] width 176 height 43
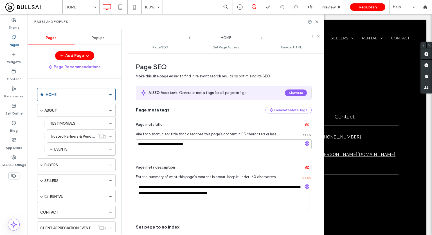
scroll to position [1705, 0]
click at [263, 37] on icon at bounding box center [262, 38] width 5 height 5
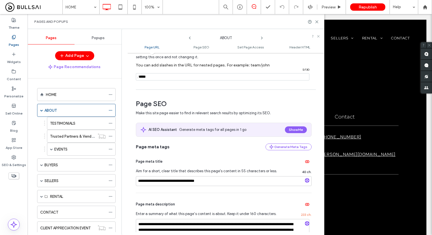
scroll to position [56, 0]
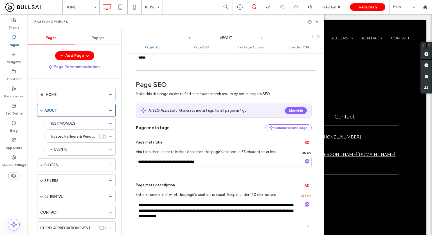
click at [264, 37] on icon at bounding box center [262, 38] width 5 height 5
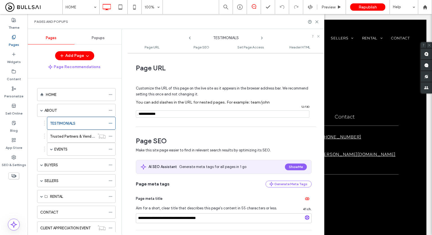
click at [262, 38] on icon at bounding box center [262, 38] width 5 height 5
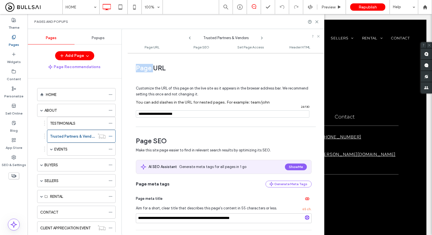
click at [262, 37] on use at bounding box center [261, 38] width 1 height 2
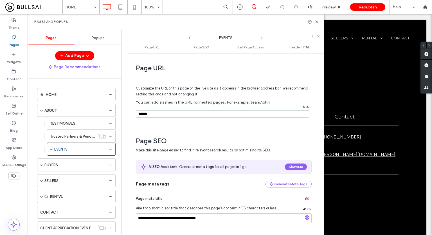
click at [262, 37] on use at bounding box center [261, 38] width 1 height 2
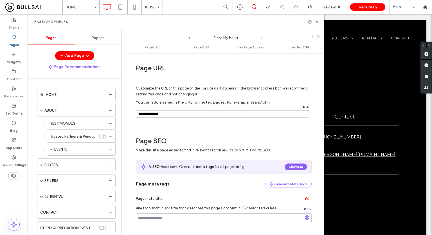
click at [262, 37] on use at bounding box center [261, 38] width 1 height 2
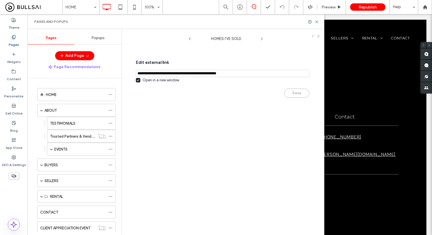
click at [262, 37] on icon at bounding box center [262, 39] width 5 height 5
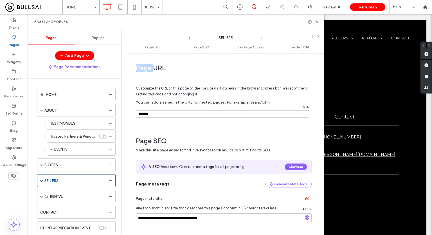
click at [262, 37] on use at bounding box center [261, 38] width 1 height 2
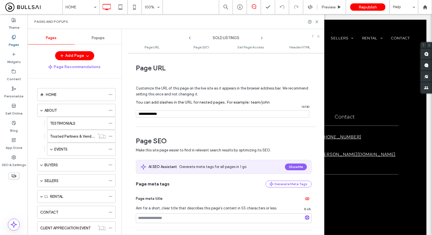
click at [262, 38] on icon at bounding box center [262, 38] width 5 height 5
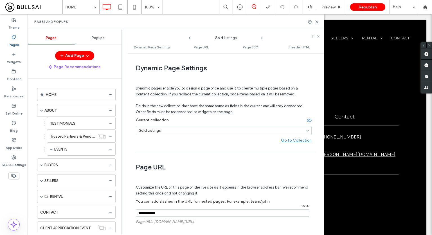
click at [261, 39] on icon at bounding box center [262, 38] width 5 height 5
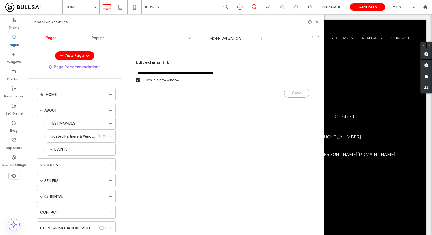
click at [261, 39] on icon at bounding box center [262, 39] width 5 height 5
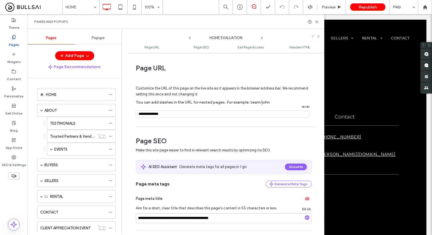
click at [261, 39] on icon at bounding box center [262, 38] width 5 height 5
click at [319, 20] on div "Pages and Popups" at bounding box center [176, 21] width 297 height 15
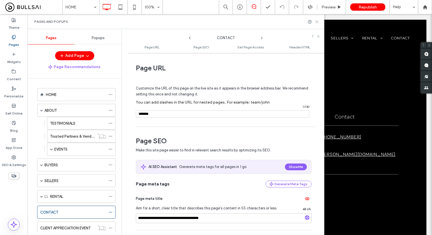
click at [317, 20] on icon at bounding box center [317, 22] width 4 height 4
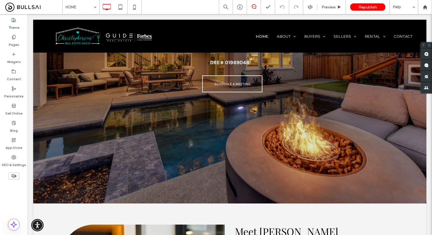
scroll to position [0, 0]
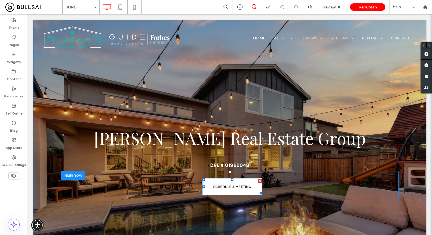
click at [228, 182] on span "SCHEDULE A MEETING" at bounding box center [232, 186] width 38 height 13
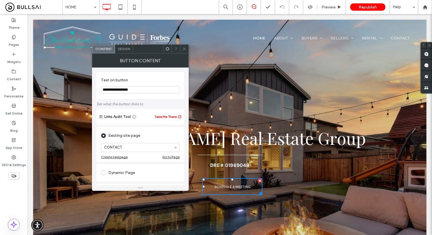
click at [134, 85] on section "**********" at bounding box center [140, 85] width 79 height 21
click at [145, 100] on label "Set what the button links to" at bounding box center [141, 104] width 88 height 10
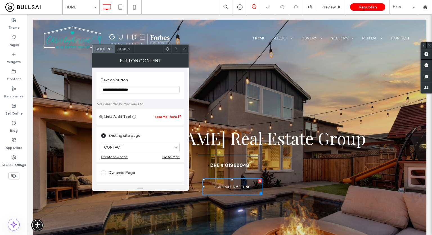
click at [143, 93] on section "**********" at bounding box center [140, 85] width 79 height 21
click at [143, 93] on input "**********" at bounding box center [140, 89] width 79 height 7
type input "**********"
click at [147, 105] on label "Set what the button links to" at bounding box center [141, 104] width 88 height 10
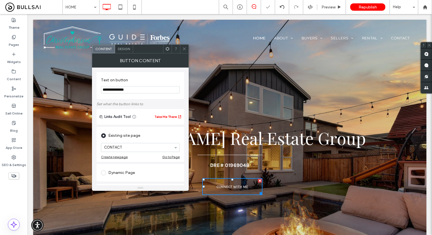
click at [184, 49] on icon at bounding box center [184, 49] width 4 height 4
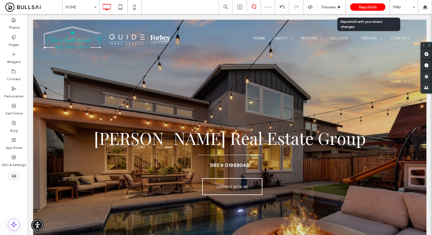
click at [370, 4] on div "Republish" at bounding box center [367, 6] width 35 height 7
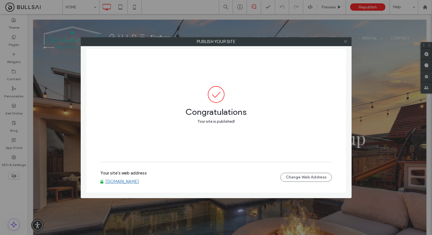
click at [348, 41] on icon at bounding box center [346, 41] width 4 height 4
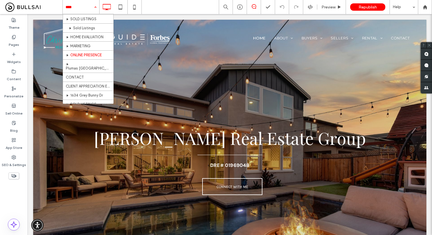
scroll to position [84, 0]
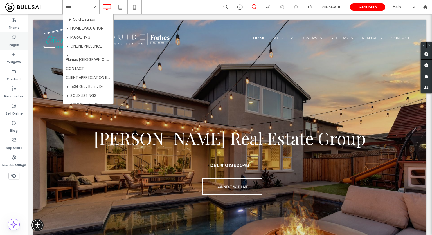
click at [12, 42] on label "Pages" at bounding box center [14, 43] width 10 height 8
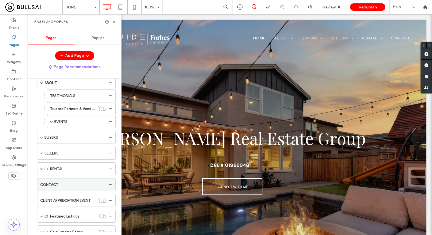
scroll to position [46, 0]
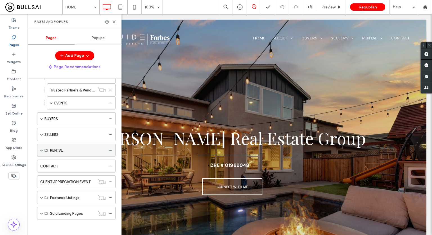
click at [42, 149] on span at bounding box center [41, 150] width 3 height 3
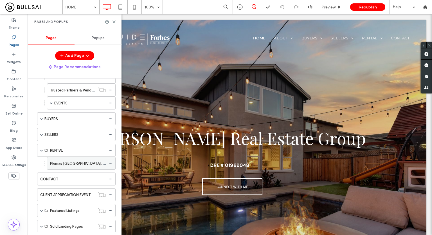
click at [64, 160] on label "Plumas Eureka, California" at bounding box center [86, 163] width 72 height 10
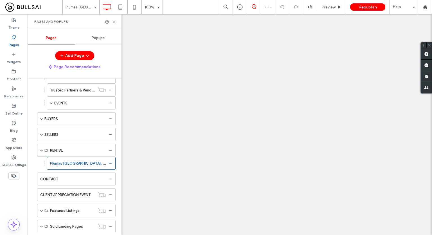
click at [113, 21] on icon at bounding box center [114, 22] width 4 height 4
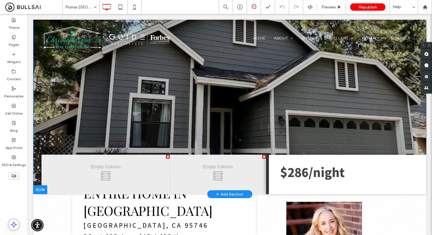
scroll to position [28, 0]
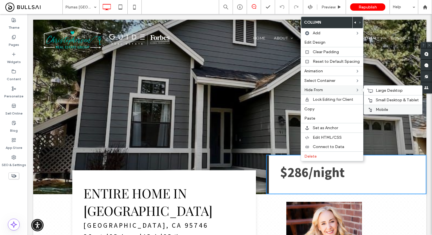
click at [379, 108] on span "Mobile" at bounding box center [382, 109] width 12 height 5
click at [377, 100] on span "Small Desktop & Tablet" at bounding box center [397, 100] width 43 height 5
click at [377, 91] on span "Large Desktop" at bounding box center [389, 90] width 27 height 5
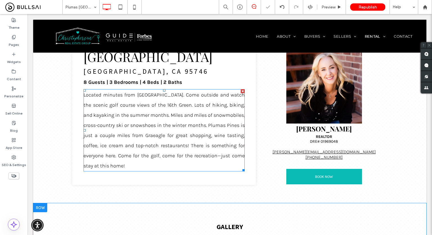
scroll to position [225, 0]
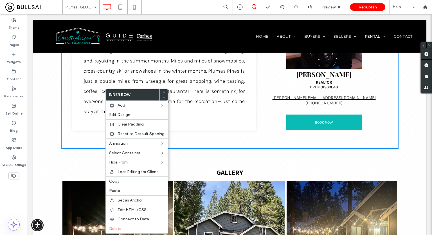
click at [210, 130] on div "Entire home in Plumas EUREKA, CA 95746 8 Guests | 3 Bedrooms | 4 Beds | 2 Baths…" at bounding box center [229, 67] width 315 height 155
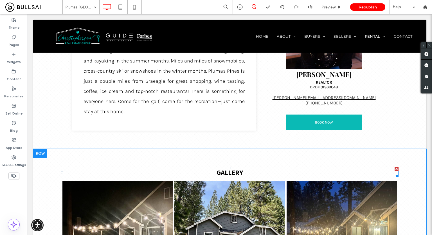
scroll to position [197, 0]
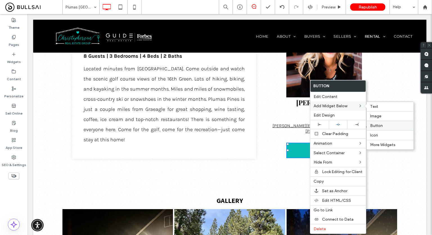
click at [383, 125] on label "Button" at bounding box center [390, 125] width 40 height 5
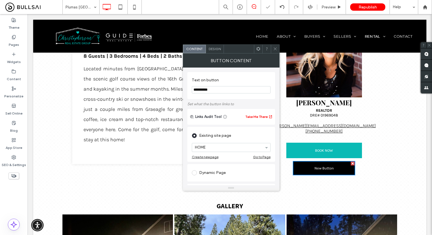
click at [271, 46] on div at bounding box center [275, 49] width 8 height 8
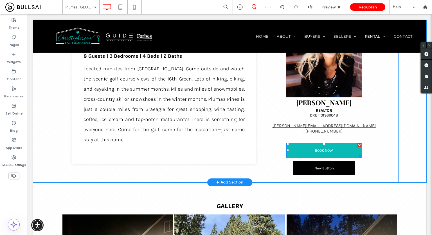
click at [322, 151] on span "BOOK NOW" at bounding box center [324, 150] width 18 height 13
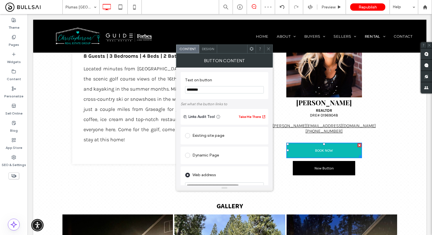
click at [207, 51] on div "Design" at bounding box center [208, 49] width 18 height 8
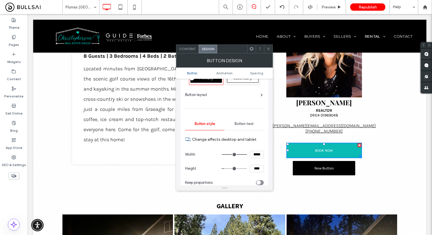
scroll to position [28, 0]
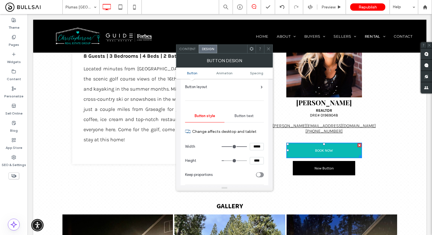
click at [271, 50] on div at bounding box center [268, 49] width 8 height 8
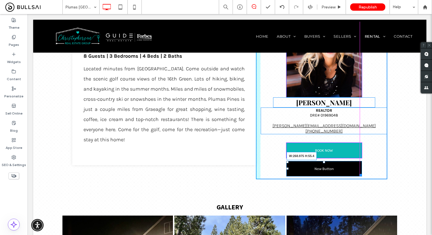
drag, startPoint x: 351, startPoint y: 173, endPoint x: 358, endPoint y: 175, distance: 6.6
click at [358, 175] on div at bounding box center [360, 174] width 4 height 4
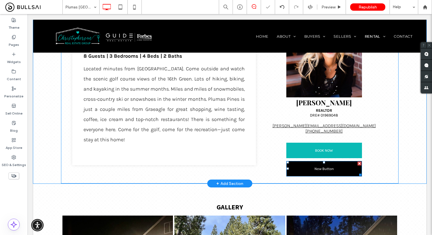
click at [327, 171] on link "New Button" at bounding box center [325, 168] width 76 height 15
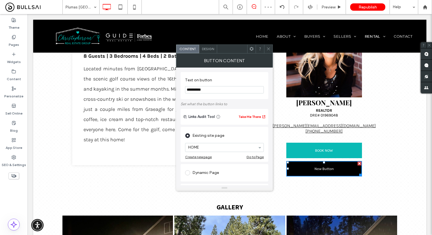
click at [209, 47] on span "Design" at bounding box center [208, 49] width 12 height 4
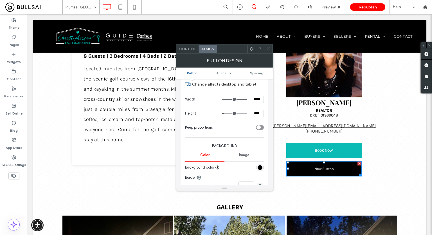
scroll to position [84, 0]
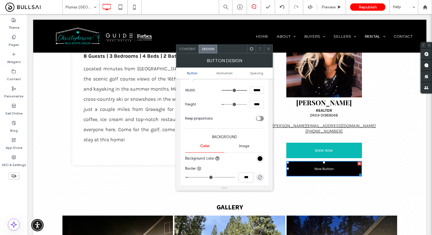
click at [260, 155] on div "rgb(0, 0, 0)" at bounding box center [260, 159] width 8 height 8
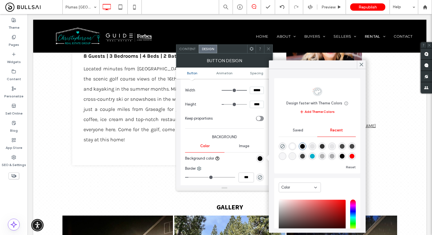
click at [315, 154] on div "rgba(4, 175, 202, 1)" at bounding box center [312, 156] width 5 height 5
type input "*******"
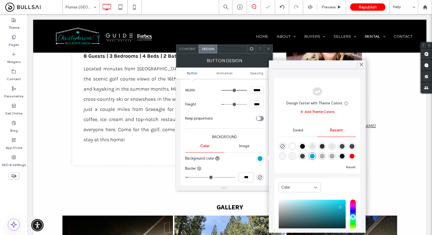
click at [265, 47] on div at bounding box center [268, 49] width 8 height 8
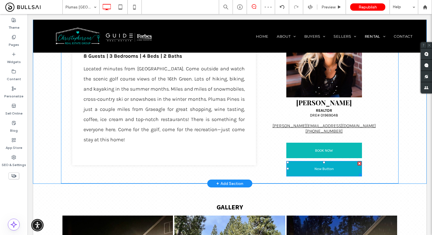
click at [313, 165] on link "New Button" at bounding box center [325, 168] width 76 height 15
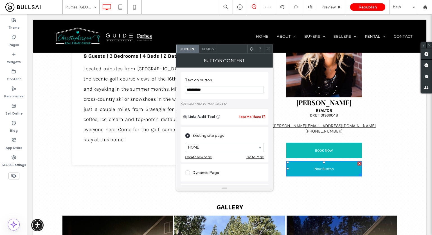
click at [203, 45] on div "Design" at bounding box center [208, 49] width 18 height 8
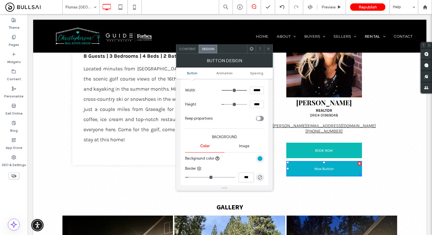
click at [261, 158] on div "rgb(4, 175, 202)" at bounding box center [260, 158] width 5 height 5
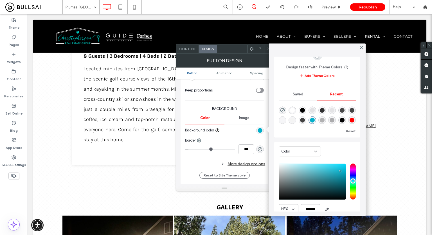
scroll to position [28, 0]
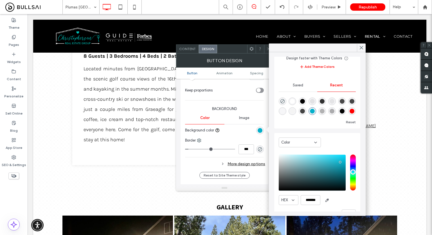
click at [268, 47] on icon at bounding box center [269, 49] width 4 height 4
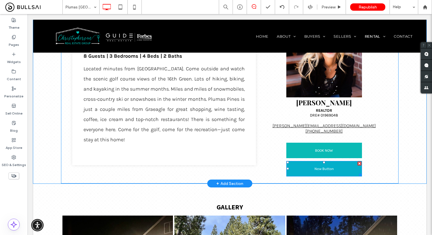
click at [358, 162] on div at bounding box center [360, 164] width 4 height 4
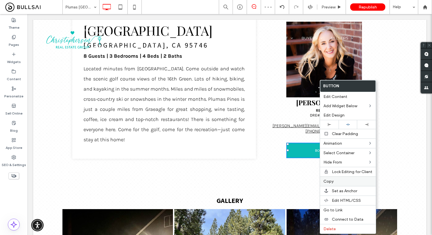
click at [338, 180] on label "Copy" at bounding box center [348, 181] width 49 height 5
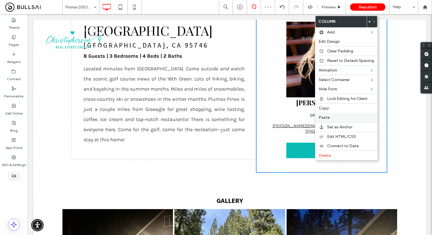
click at [331, 116] on label "Paste" at bounding box center [346, 117] width 55 height 5
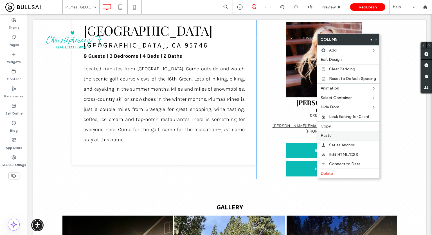
click at [331, 137] on span "Paste" at bounding box center [326, 135] width 11 height 5
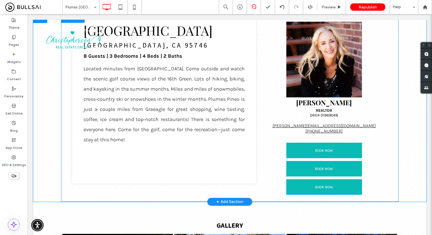
click at [315, 183] on span "BOOK NOW" at bounding box center [324, 186] width 18 height 13
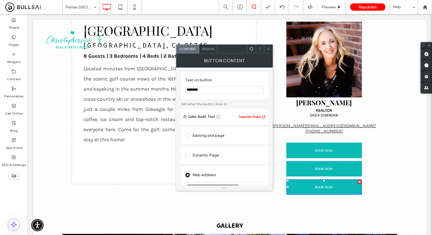
click at [213, 91] on input "********" at bounding box center [224, 89] width 79 height 7
paste input "**********"
drag, startPoint x: 237, startPoint y: 104, endPoint x: 136, endPoint y: 85, distance: 102.2
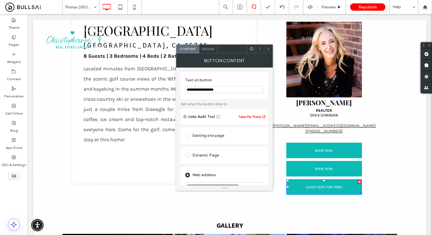
type input "**********"
click at [249, 79] on label "Text on button" at bounding box center [223, 81] width 77 height 6
click at [269, 50] on icon at bounding box center [269, 49] width 4 height 4
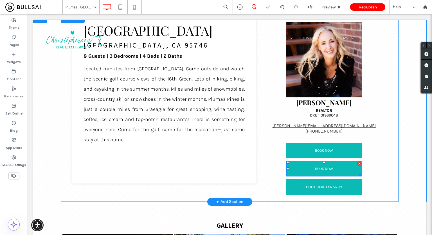
click at [320, 171] on span "BOOK NOW" at bounding box center [324, 168] width 18 height 13
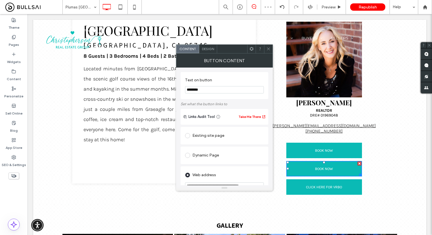
click at [204, 90] on input "********" at bounding box center [224, 89] width 79 height 7
type input "**********"
click at [230, 99] on div "**********" at bounding box center [225, 85] width 88 height 27
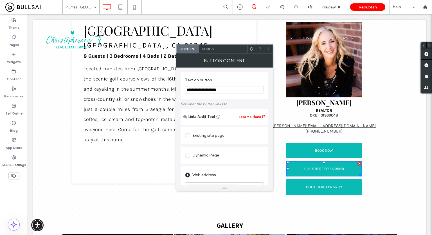
click at [268, 49] on icon at bounding box center [269, 49] width 4 height 4
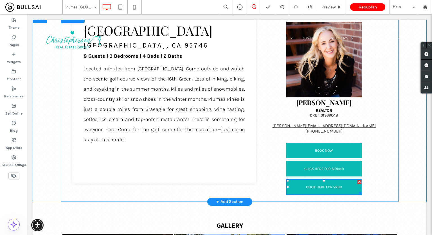
click at [320, 190] on span "CLICK HERE FOR VRBO" at bounding box center [324, 186] width 36 height 13
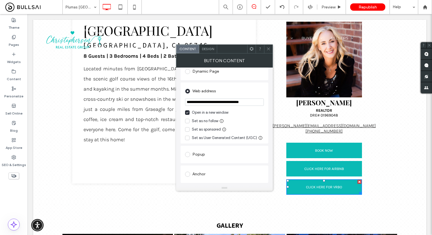
scroll to position [84, 0]
click at [213, 104] on input "**********" at bounding box center [224, 101] width 79 height 7
click at [272, 46] on div at bounding box center [268, 49] width 8 height 8
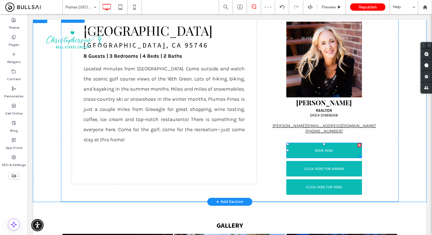
click at [359, 143] on div at bounding box center [360, 145] width 4 height 4
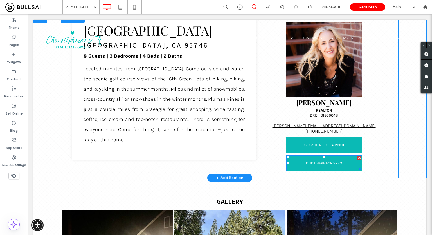
click at [310, 160] on span "CLICK HERE FOR VRBO" at bounding box center [324, 163] width 36 height 13
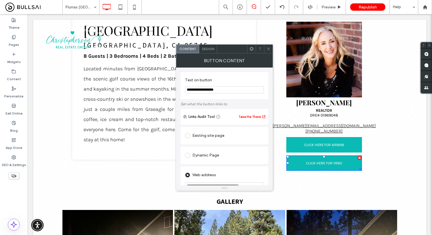
scroll to position [56, 0]
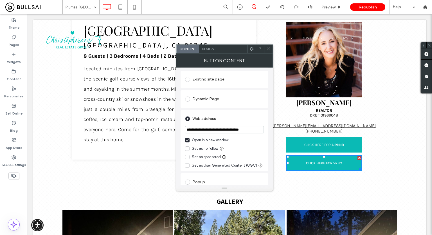
click at [211, 132] on input "**********" at bounding box center [224, 129] width 79 height 7
paste input "**********"
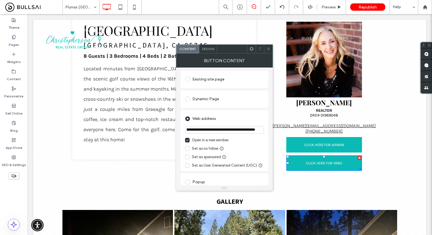
type input "**********"
click at [213, 135] on section "**********" at bounding box center [224, 130] width 79 height 14
click at [266, 48] on div at bounding box center [268, 49] width 8 height 8
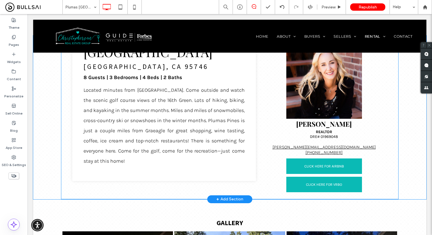
scroll to position [225, 0]
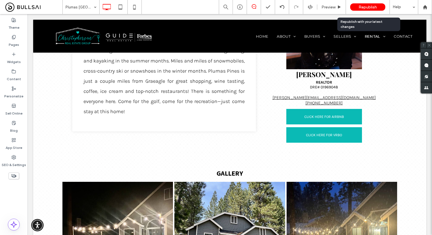
click at [368, 6] on span "Republish" at bounding box center [368, 7] width 18 height 5
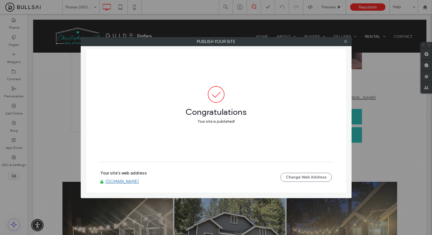
click at [139, 182] on link "[DOMAIN_NAME]" at bounding box center [122, 181] width 33 height 5
click at [343, 44] on div at bounding box center [346, 41] width 8 height 8
click at [345, 43] on icon at bounding box center [346, 41] width 4 height 4
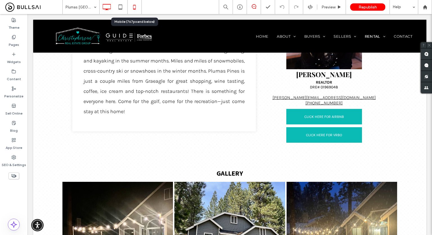
click at [135, 8] on icon at bounding box center [134, 6] width 11 height 11
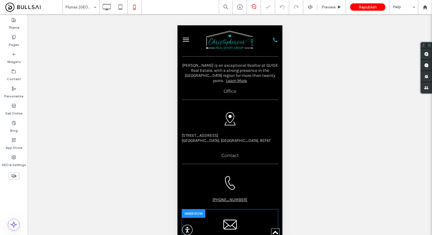
scroll to position [1039, 0]
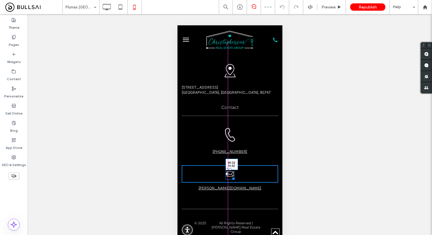
drag, startPoint x: 234, startPoint y: 159, endPoint x: 230, endPoint y: 154, distance: 6.6
click at [230, 176] on div at bounding box center [232, 178] width 4 height 4
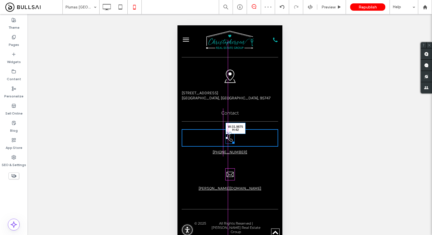
drag, startPoint x: 234, startPoint y: 124, endPoint x: 229, endPoint y: 119, distance: 7.0
click at [230, 140] on div at bounding box center [232, 142] width 4 height 4
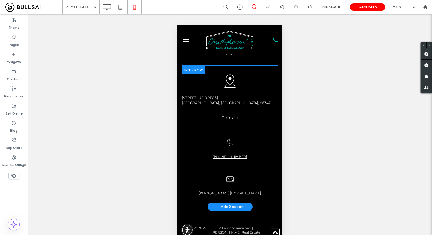
scroll to position [973, 0]
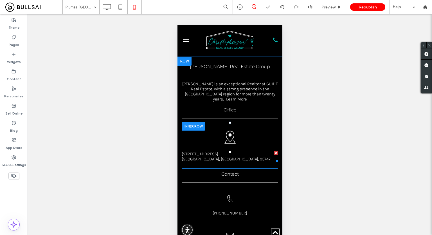
click at [218, 151] on link "1960 Blue Oaks Blvd, Suite 180" at bounding box center [200, 153] width 37 height 5
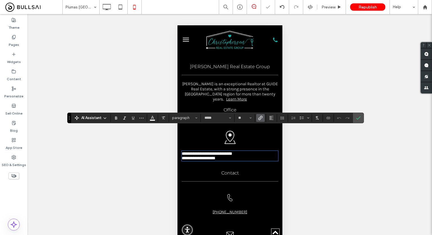
type input "*****"
type input "**"
click at [273, 121] on span "Alignment" at bounding box center [271, 117] width 5 height 7
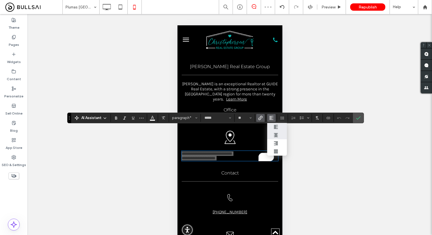
drag, startPoint x: 274, startPoint y: 132, endPoint x: 97, endPoint y: 107, distance: 178.8
click at [274, 132] on label "ui.textEditor.alignment.center" at bounding box center [277, 135] width 20 height 8
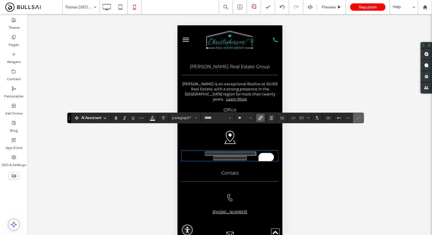
click at [356, 120] on icon "Confirm" at bounding box center [358, 118] width 5 height 5
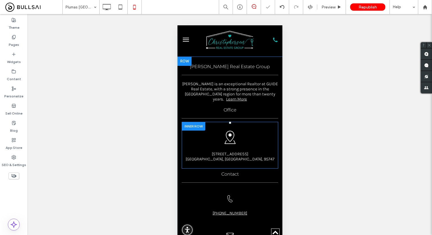
click at [253, 141] on div "Click To Paste 1960 Blue Oaks Blvd, Suite 180 Roseville, CA, 95747 Click To Pas…" at bounding box center [230, 145] width 97 height 47
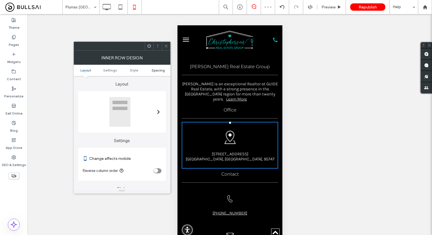
click at [158, 71] on span "Spacing" at bounding box center [158, 70] width 13 height 4
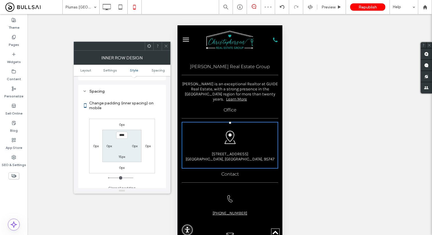
scroll to position [215, 0]
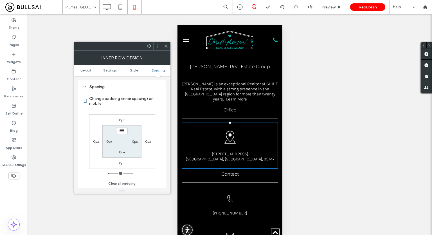
click at [168, 46] on icon at bounding box center [166, 46] width 4 height 4
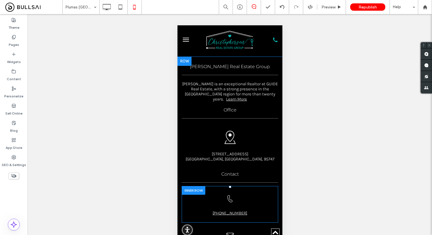
click at [242, 190] on div "Click To Paste" at bounding box center [230, 198] width 97 height 17
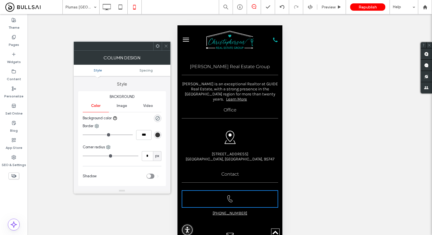
click at [165, 44] on icon at bounding box center [166, 46] width 4 height 4
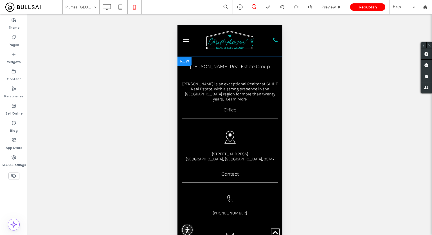
click at [238, 169] on div "Contact Click To Paste (916) 698-9333 Click To Paste Click To Paste jenny@jenn …" at bounding box center [229, 214] width 105 height 90
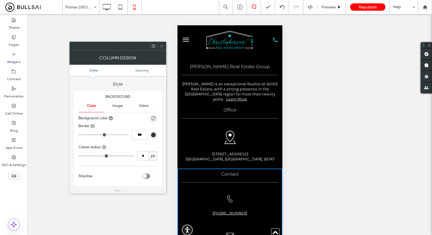
click at [248, 141] on div "Click To Paste 1960 Blue Oaks Blvd, Suite 180 Roseville, CA, 95747 Click To Pas…" at bounding box center [230, 145] width 97 height 47
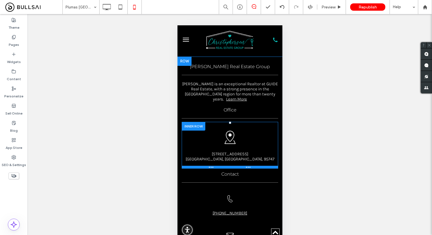
click at [242, 166] on div at bounding box center [230, 167] width 97 height 3
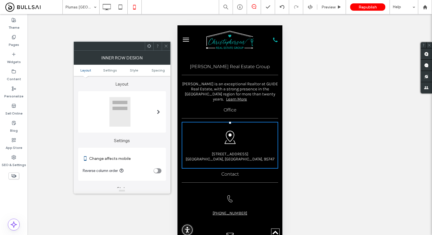
drag, startPoint x: 167, startPoint y: 44, endPoint x: 4, endPoint y: 35, distance: 163.5
click at [167, 44] on icon at bounding box center [166, 46] width 4 height 4
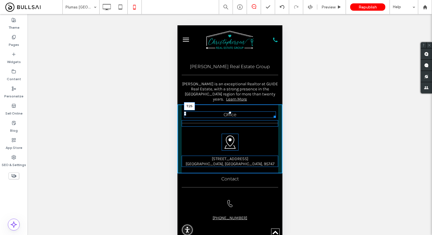
drag, startPoint x: 228, startPoint y: 84, endPoint x: 229, endPoint y: 88, distance: 4.9
click at [229, 111] on div at bounding box center [230, 112] width 2 height 2
drag, startPoint x: 272, startPoint y: 102, endPoint x: 449, endPoint y: 154, distance: 184.4
click at [256, 122] on div at bounding box center [258, 124] width 4 height 4
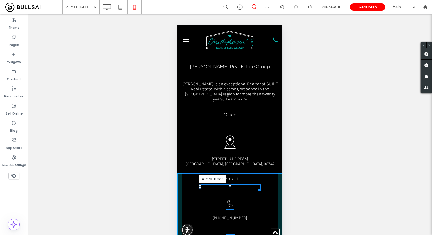
drag, startPoint x: 269, startPoint y: 167, endPoint x: 257, endPoint y: 167, distance: 12.1
click at [257, 173] on div "Contact W:219.6 H:22.8 Click To Paste (916) 698-9333 Click To Paste Click To Pa…" at bounding box center [229, 218] width 105 height 90
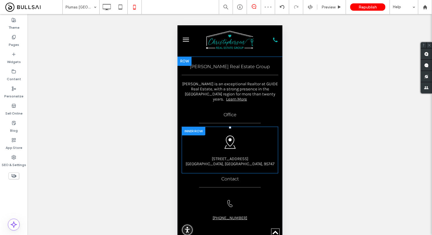
click at [254, 131] on div "Click To Paste" at bounding box center [230, 142] width 97 height 23
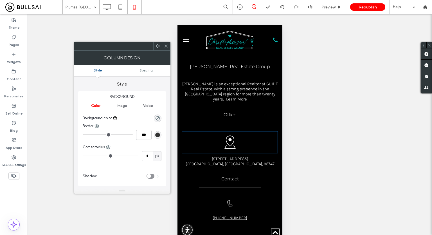
click at [167, 45] on icon at bounding box center [166, 46] width 4 height 4
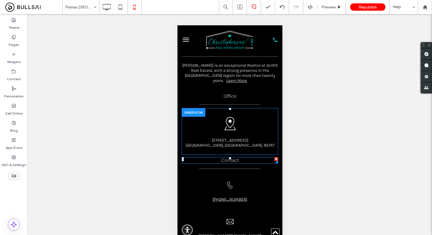
scroll to position [1001, 0]
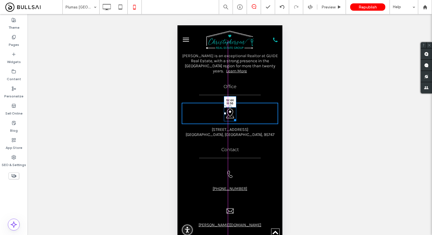
drag, startPoint x: 233, startPoint y: 98, endPoint x: 410, endPoint y: 123, distance: 178.8
click at [232, 117] on div at bounding box center [234, 119] width 4 height 4
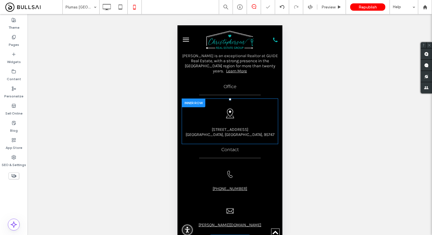
click at [272, 103] on div "Click To Paste" at bounding box center [230, 113] width 97 height 21
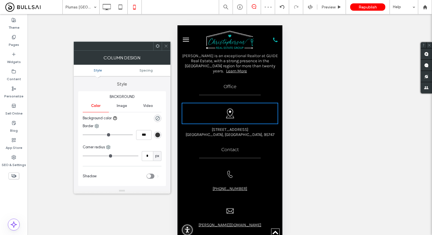
click at [167, 43] on span at bounding box center [166, 46] width 4 height 8
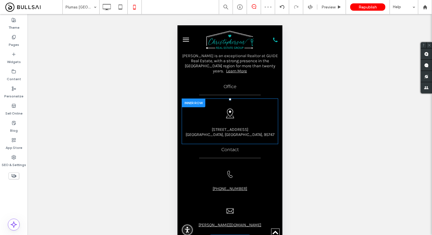
click at [189, 99] on div at bounding box center [194, 103] width 24 height 9
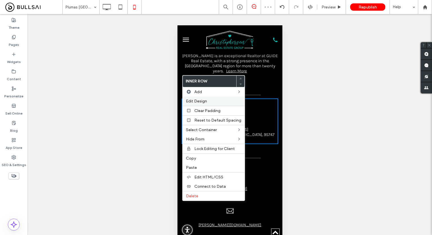
click at [205, 101] on span "Edit Design" at bounding box center [196, 101] width 21 height 5
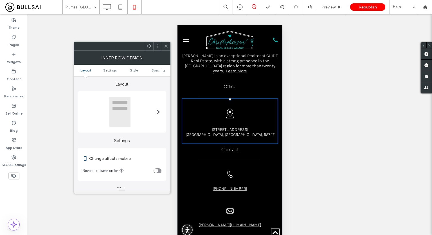
drag, startPoint x: 164, startPoint y: 45, endPoint x: 173, endPoint y: 54, distance: 13.3
click at [164, 45] on div at bounding box center [166, 46] width 8 height 8
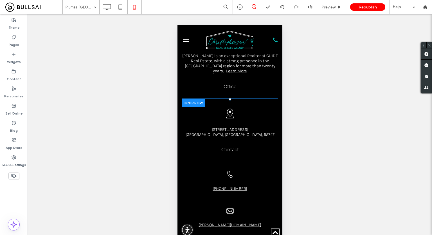
click at [196, 99] on div at bounding box center [194, 103] width 24 height 9
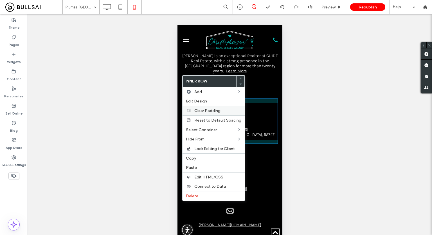
click at [209, 112] on span "Clear Padding" at bounding box center [208, 110] width 26 height 5
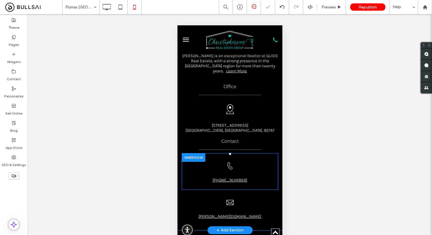
click at [196, 153] on div at bounding box center [194, 157] width 24 height 9
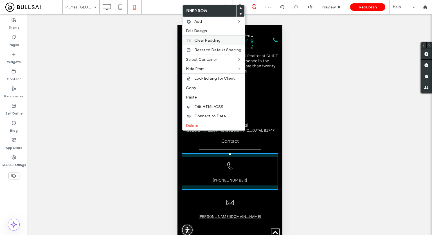
click at [208, 38] on span "Clear Padding" at bounding box center [208, 40] width 26 height 5
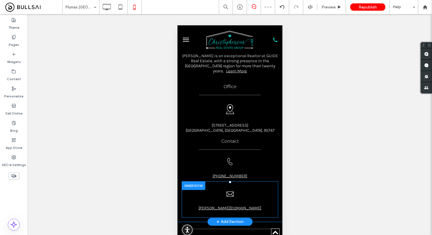
click at [202, 181] on div at bounding box center [194, 185] width 24 height 9
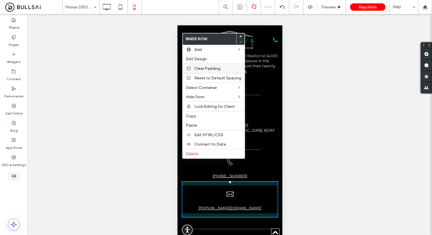
click at [208, 67] on span "Clear Padding" at bounding box center [208, 68] width 26 height 5
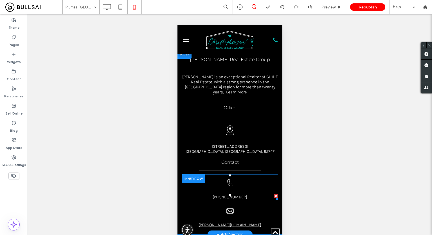
scroll to position [979, 0]
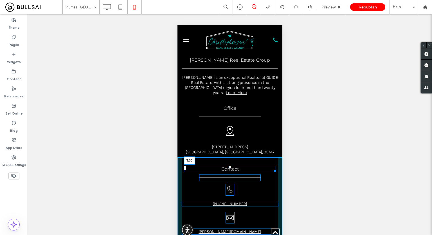
drag, startPoint x: 227, startPoint y: 136, endPoint x: 224, endPoint y: 142, distance: 6.7
click at [224, 166] on div "Contact T:30" at bounding box center [230, 169] width 92 height 6
drag, startPoint x: 227, startPoint y: 143, endPoint x: 429, endPoint y: 165, distance: 203.1
click at [229, 166] on div at bounding box center [230, 167] width 2 height 2
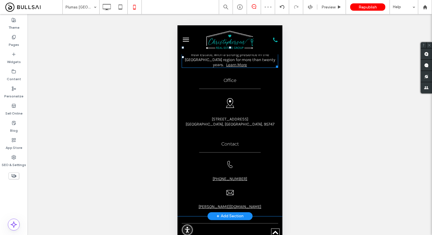
scroll to position [1007, 0]
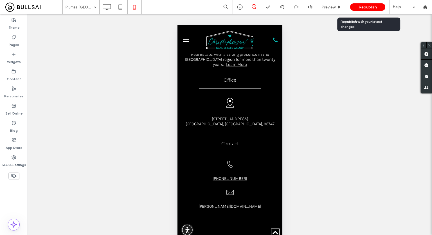
click at [363, 9] on span "Republish" at bounding box center [368, 7] width 18 height 5
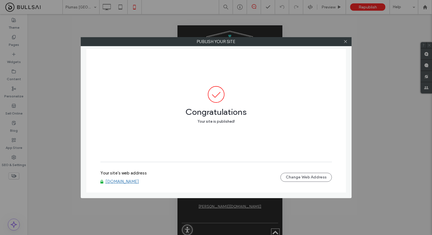
click at [135, 182] on link "[DOMAIN_NAME]" at bounding box center [122, 181] width 33 height 5
click at [347, 41] on use at bounding box center [345, 41] width 3 height 3
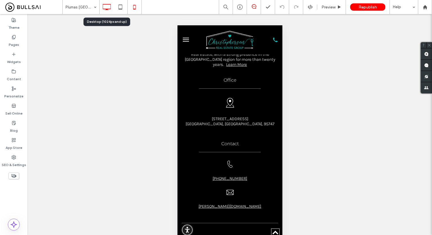
click at [106, 1] on div at bounding box center [107, 7] width 14 height 14
click at [107, 10] on icon at bounding box center [106, 6] width 11 height 11
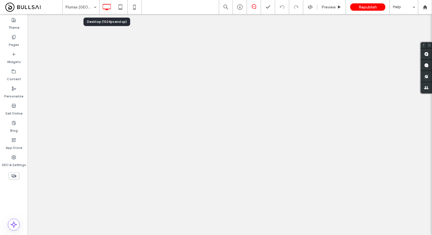
scroll to position [0, 0]
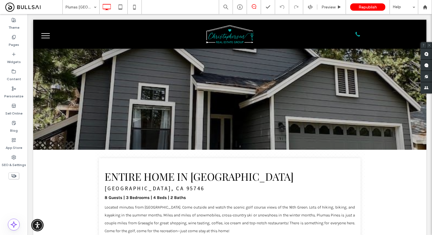
click at [12, 73] on icon at bounding box center [14, 71] width 5 height 5
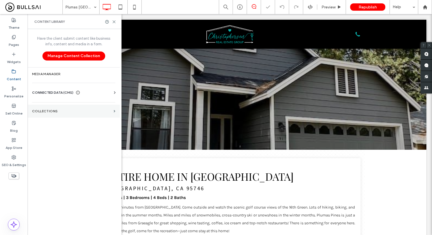
click at [69, 111] on label "Collections" at bounding box center [71, 111] width 79 height 4
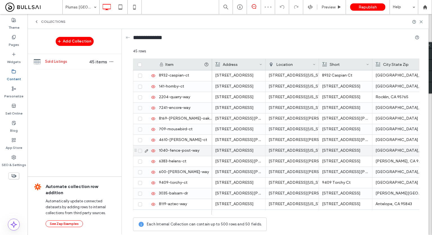
click at [194, 150] on div "1040-fence-post-way" at bounding box center [184, 151] width 56 height 10
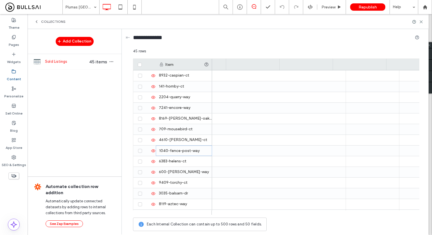
scroll to position [0, 618]
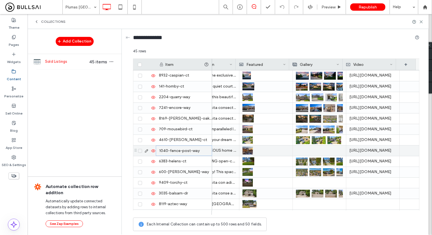
click at [311, 152] on div at bounding box center [319, 151] width 47 height 10
